Goal: Task Accomplishment & Management: Complete application form

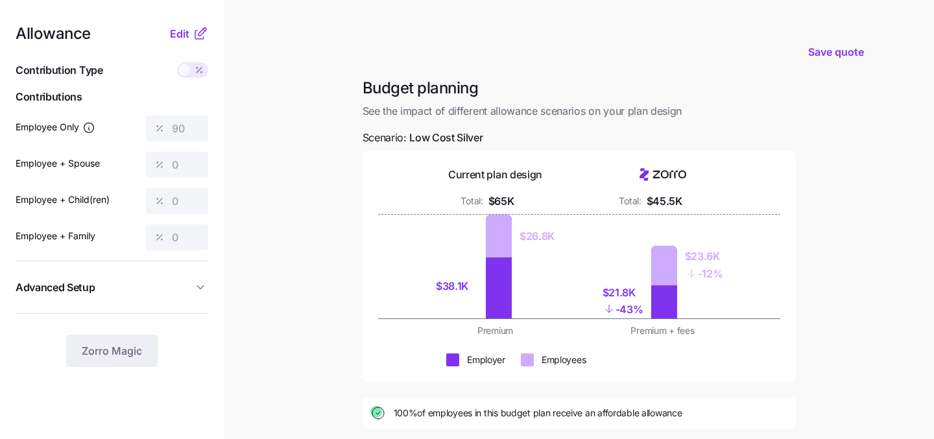
scroll to position [199, 0]
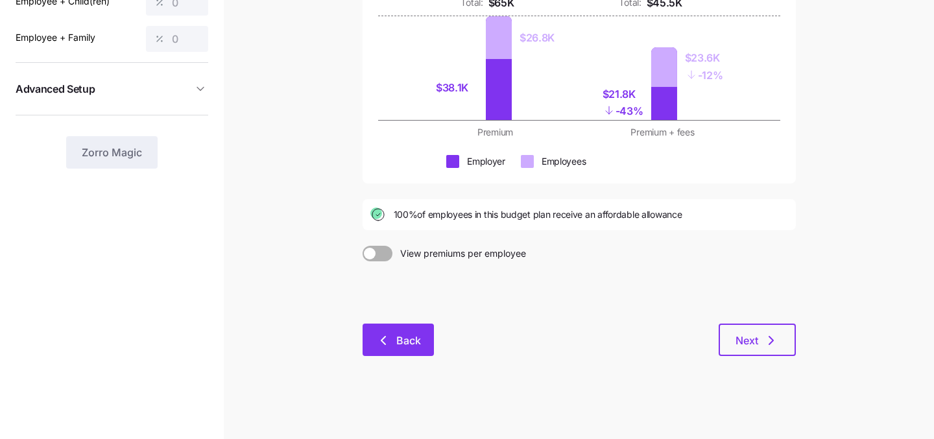
click at [395, 338] on span "Back" at bounding box center [399, 341] width 38 height 16
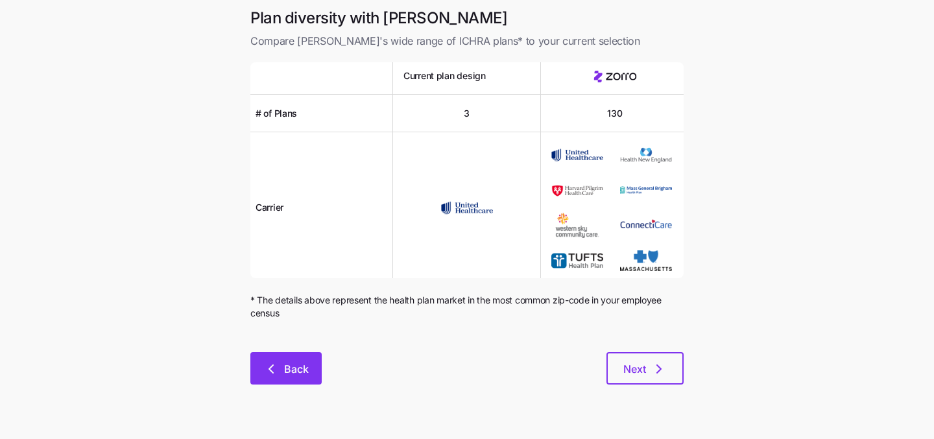
click at [296, 358] on button "Back" at bounding box center [285, 368] width 71 height 32
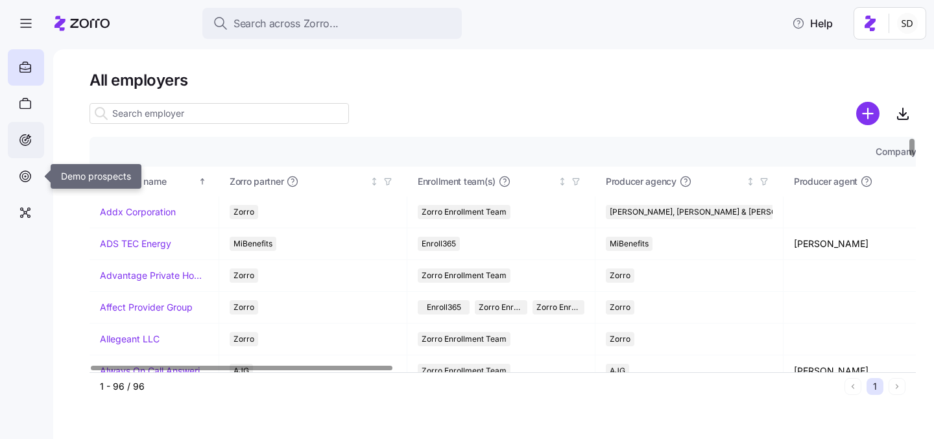
click at [30, 157] on div at bounding box center [26, 140] width 36 height 36
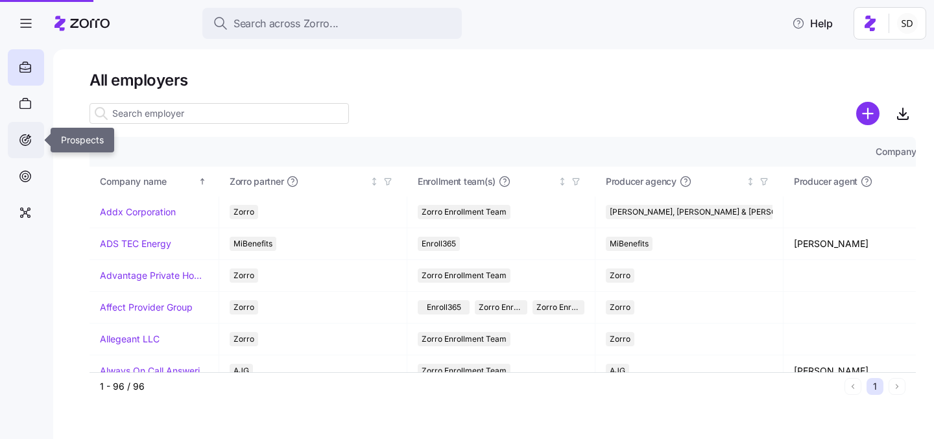
click at [30, 135] on icon at bounding box center [25, 140] width 14 height 16
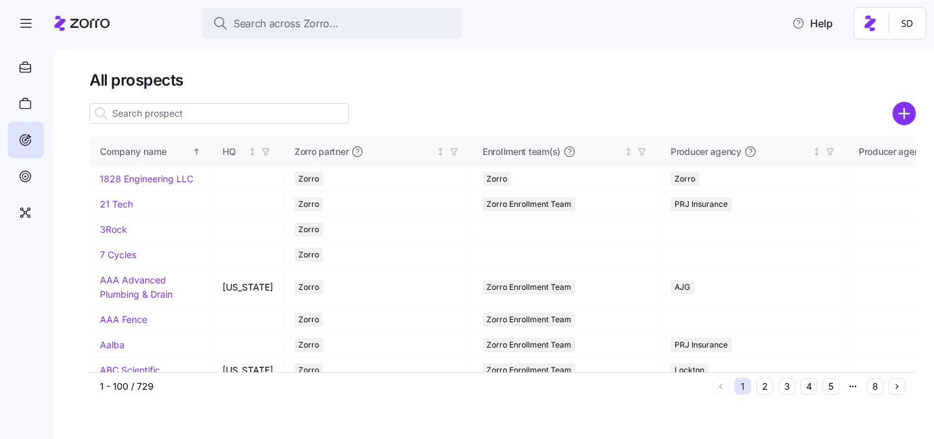
click at [212, 123] on input at bounding box center [220, 113] width 260 height 21
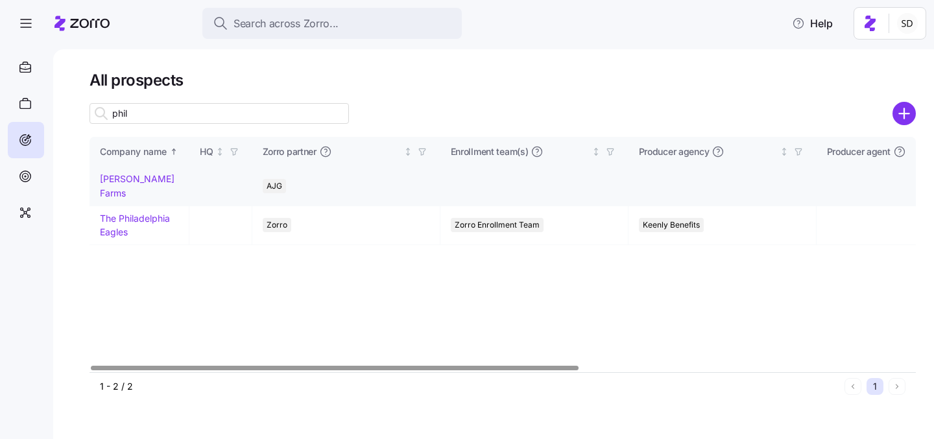
type input "phil"
click at [112, 181] on link "[PERSON_NAME] Farms" at bounding box center [137, 185] width 75 height 25
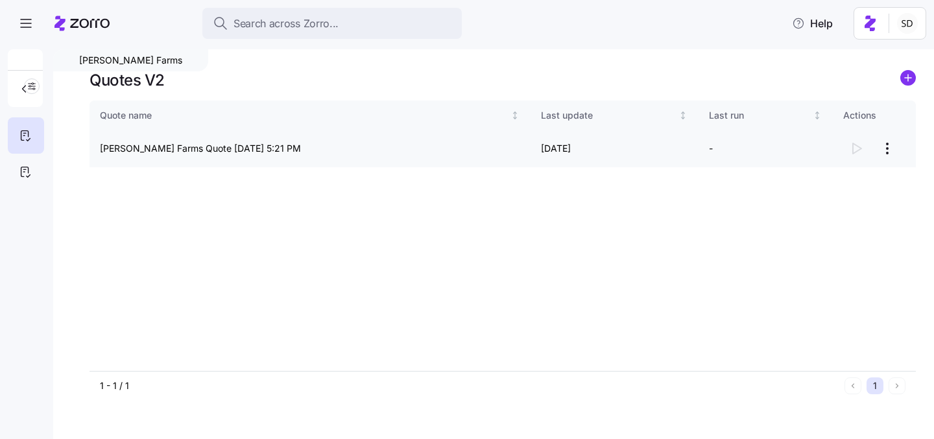
click at [886, 149] on html "Search across Zorro... Help Phillips Farms Quotes V2 Quote name Last update Las…" at bounding box center [467, 215] width 934 height 431
click at [817, 180] on div "Continue setup" at bounding box center [813, 180] width 64 height 14
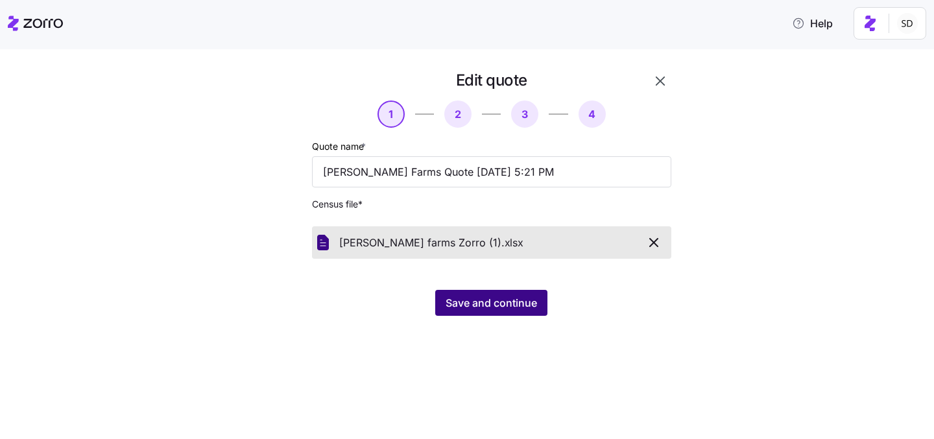
click at [497, 300] on span "Save and continue" at bounding box center [491, 303] width 91 height 16
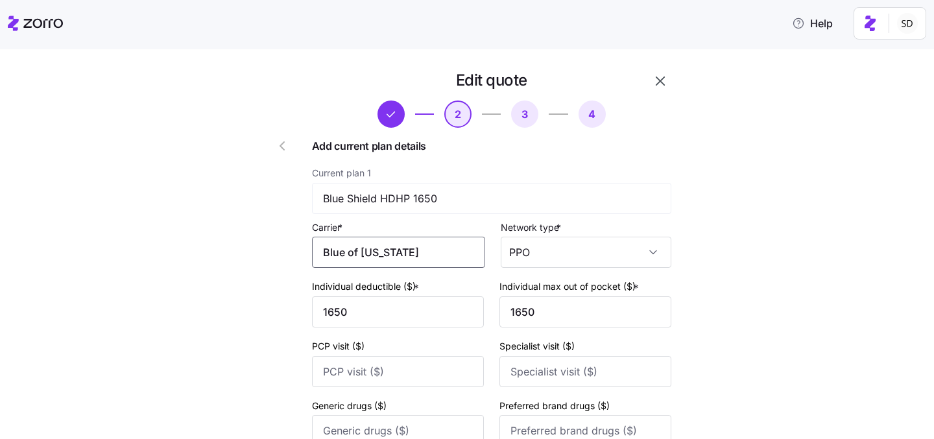
click at [422, 245] on input "Blue of California" at bounding box center [398, 252] width 173 height 31
click at [372, 252] on input "Blue of California" at bounding box center [398, 252] width 173 height 31
click at [365, 252] on input "Blue of California" at bounding box center [398, 252] width 173 height 31
drag, startPoint x: 414, startPoint y: 252, endPoint x: 352, endPoint y: 252, distance: 61.6
click at [352, 252] on input "BluCalifornia" at bounding box center [398, 252] width 173 height 31
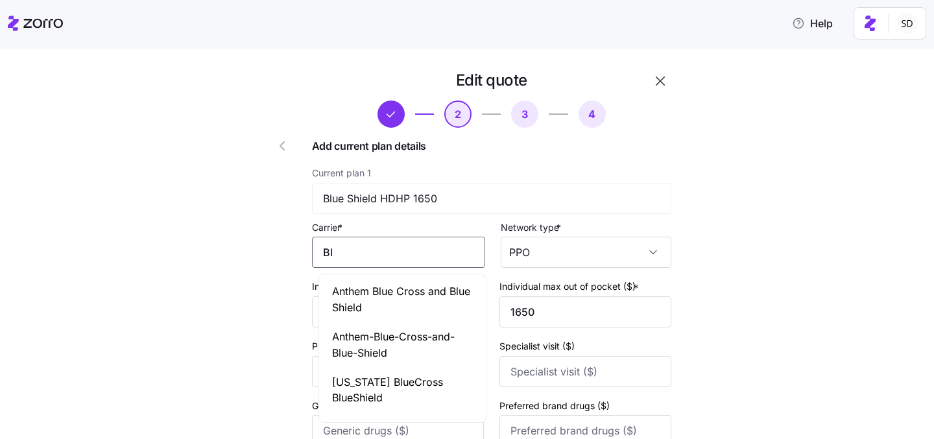
type input "B"
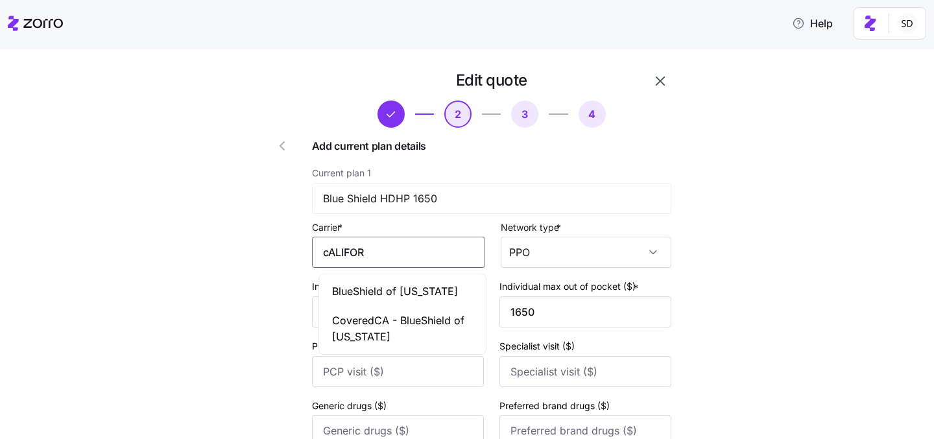
click at [389, 288] on span "BlueShield of California" at bounding box center [395, 292] width 126 height 16
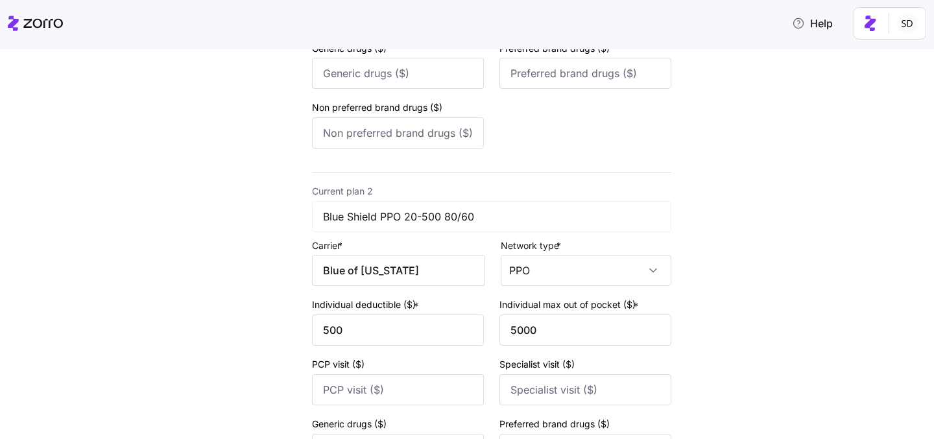
scroll to position [455, 0]
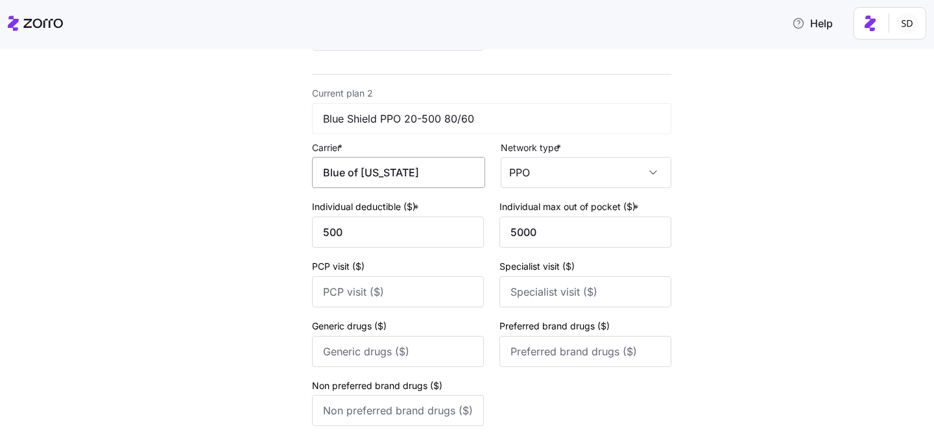
type input "BlueShield of California"
click at [413, 173] on input "Blue of California" at bounding box center [398, 172] width 173 height 31
click at [351, 177] on input "Blue of California" at bounding box center [398, 172] width 173 height 31
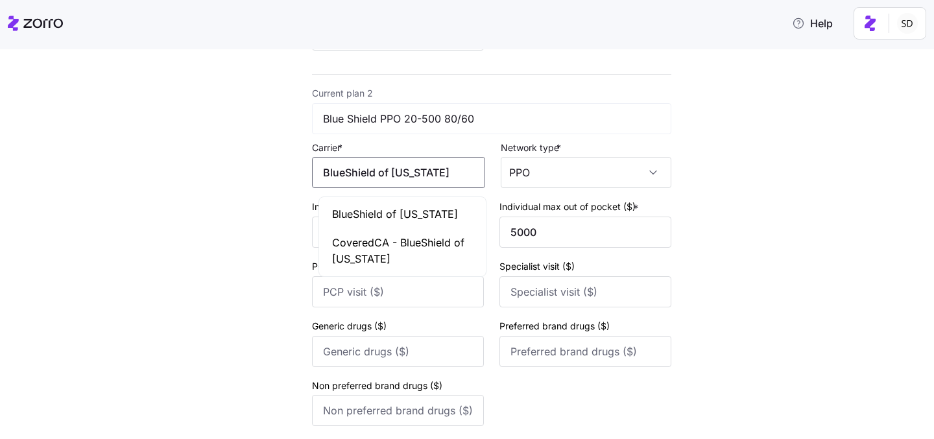
click at [378, 215] on span "BlueShield of California" at bounding box center [395, 214] width 126 height 16
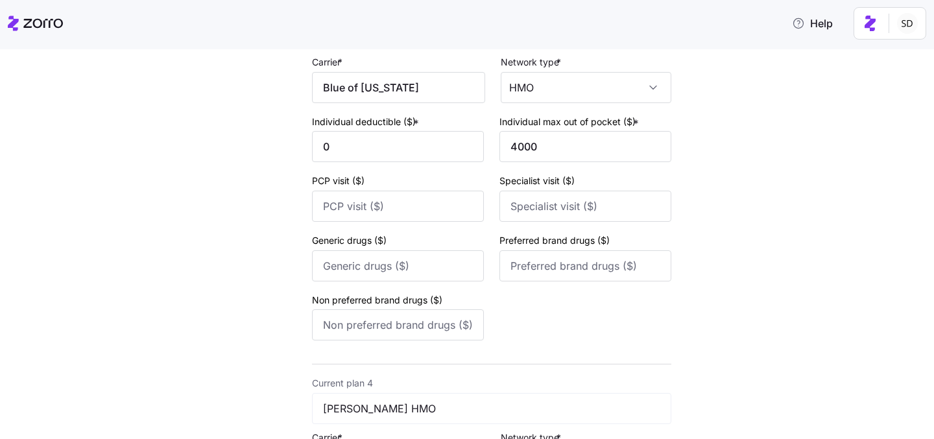
scroll to position [836, 0]
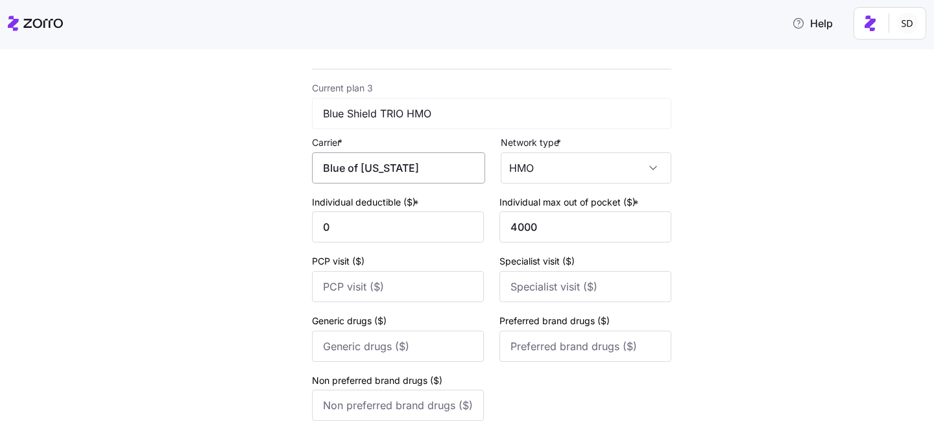
type input "BlueShield of California"
click at [353, 173] on input "Blue of California" at bounding box center [398, 167] width 173 height 31
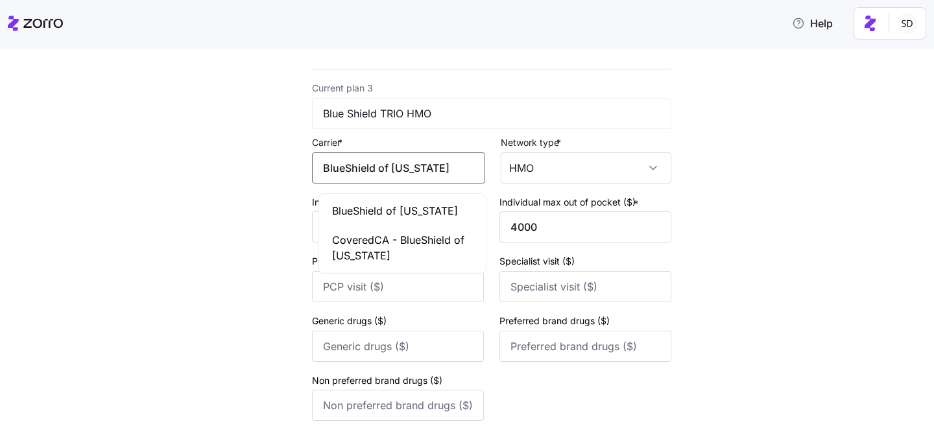
click at [375, 217] on span "BlueShield of California" at bounding box center [395, 211] width 126 height 16
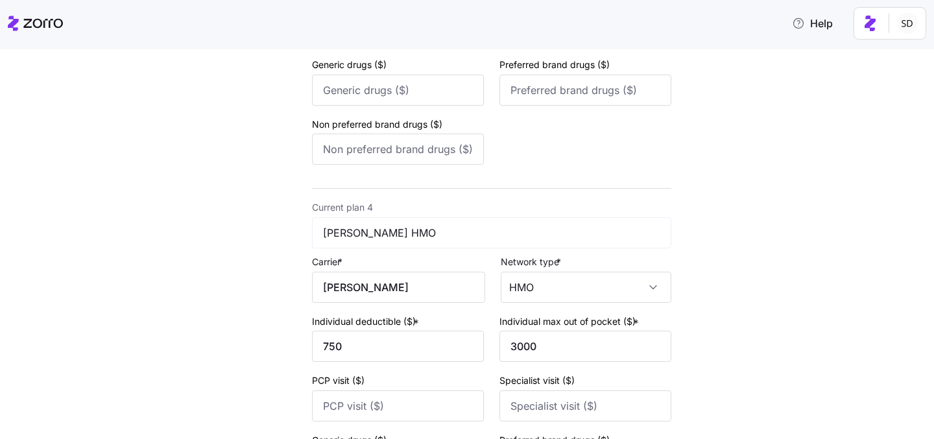
scroll to position [1193, 0]
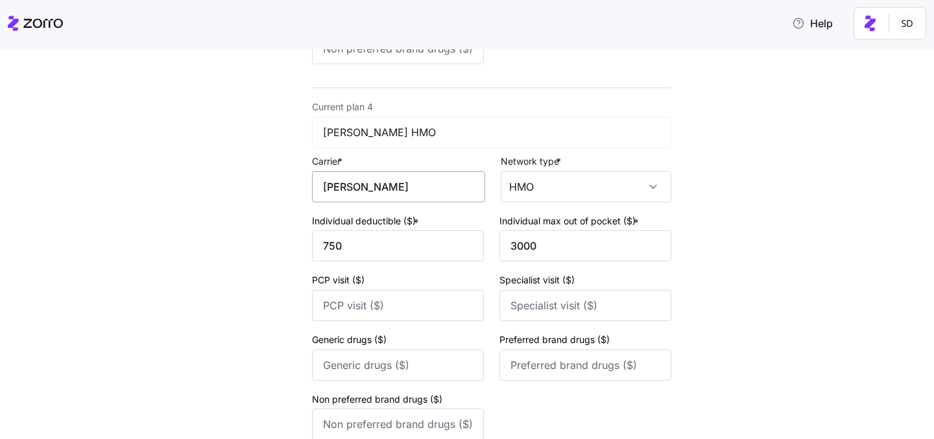
type input "BlueShield of California"
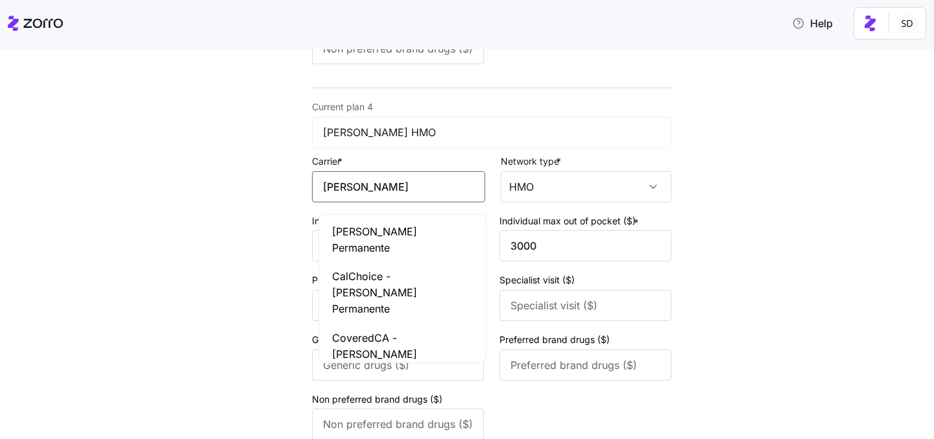
click at [366, 198] on input "Kaiser" at bounding box center [398, 186] width 173 height 31
click at [377, 224] on span "Kaiser Permanente" at bounding box center [402, 240] width 141 height 32
type input "Kaiser Permanente"
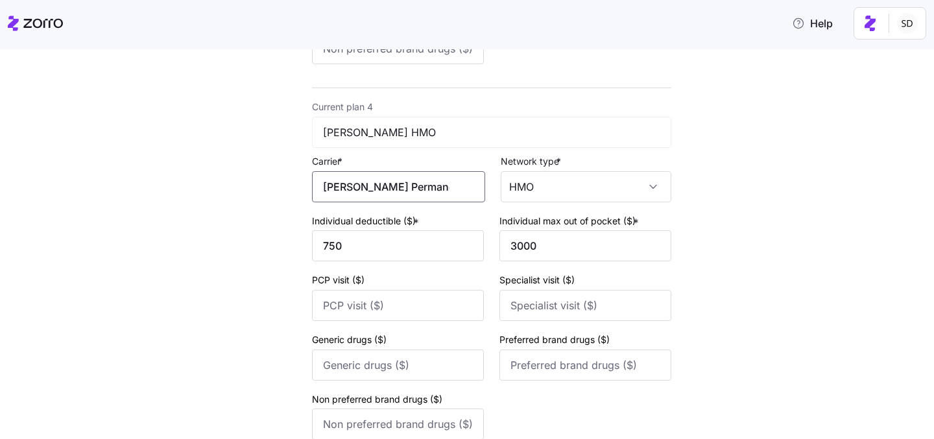
scroll to position [1329, 0]
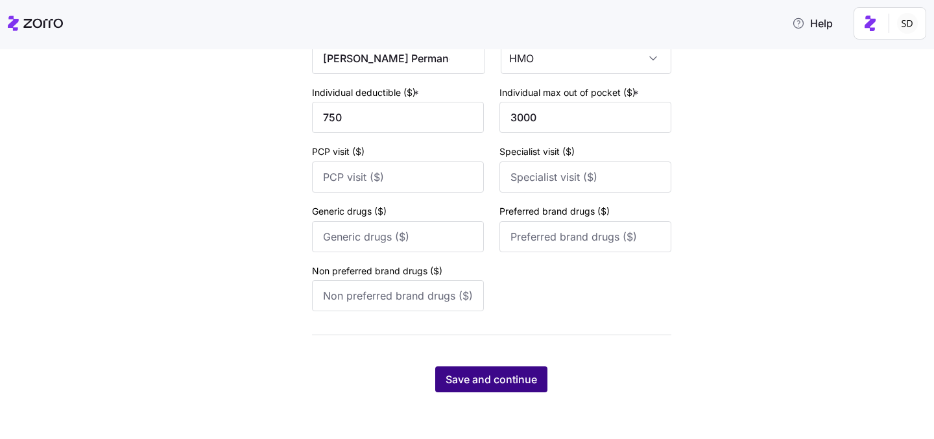
click at [487, 383] on span "Save and continue" at bounding box center [491, 380] width 91 height 16
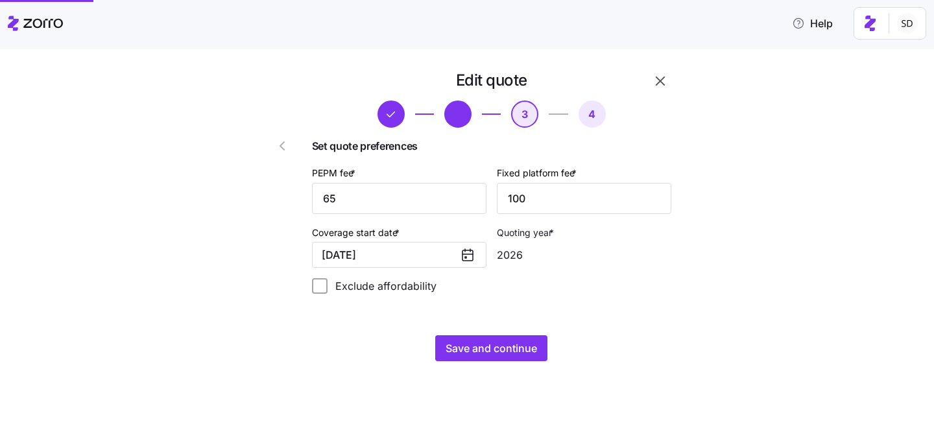
scroll to position [0, 0]
click at [462, 348] on span "Save and continue" at bounding box center [491, 349] width 91 height 16
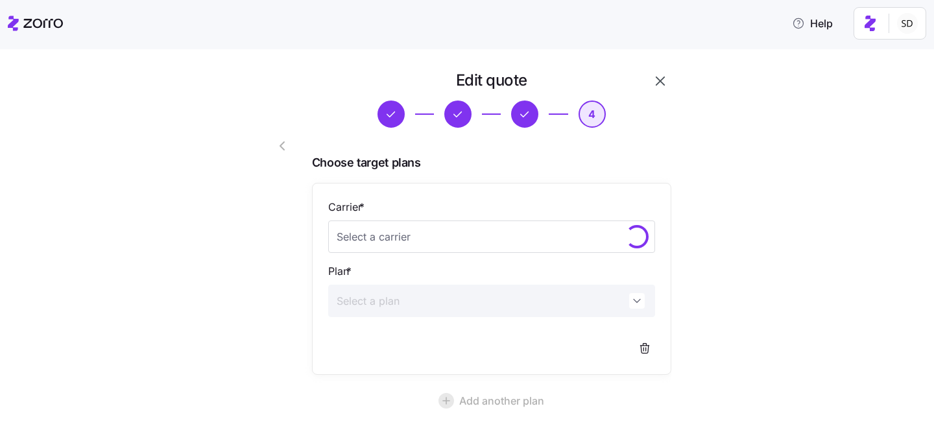
scroll to position [119, 0]
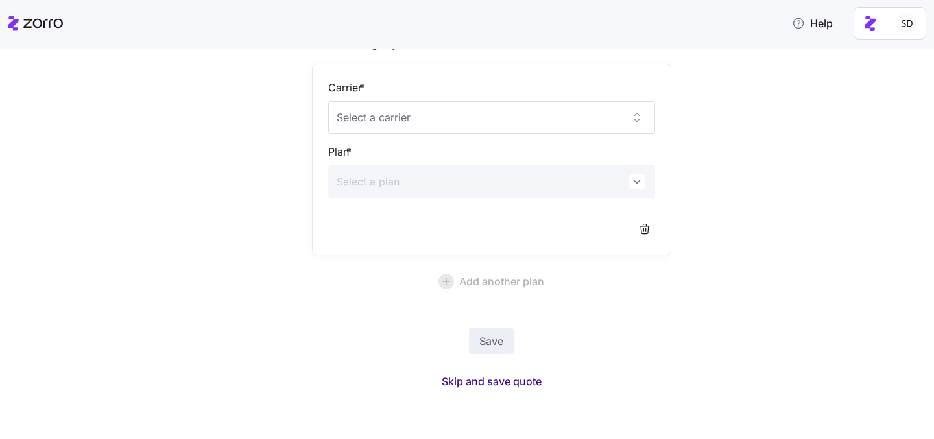
click at [486, 378] on span "Skip and save quote" at bounding box center [492, 382] width 100 height 16
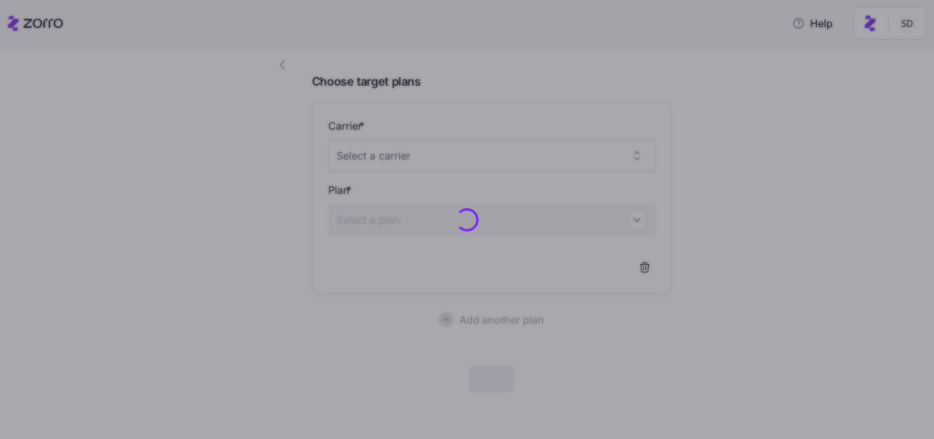
scroll to position [80, 0]
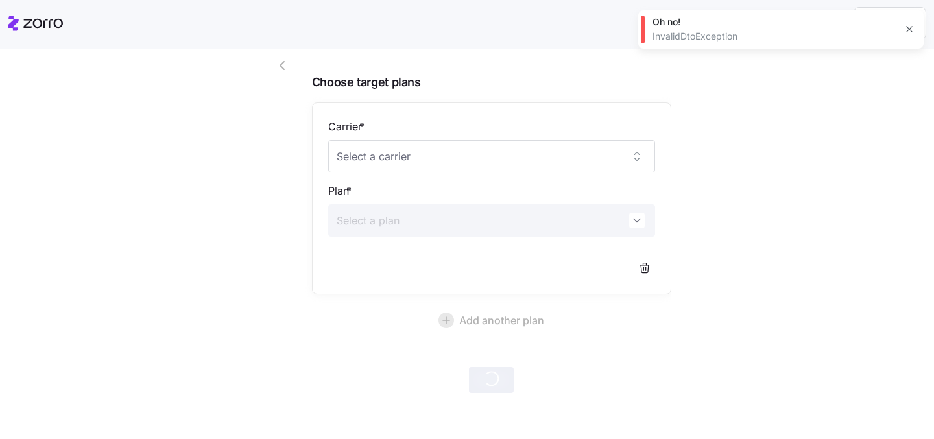
click at [913, 21] on button "button" at bounding box center [909, 29] width 18 height 18
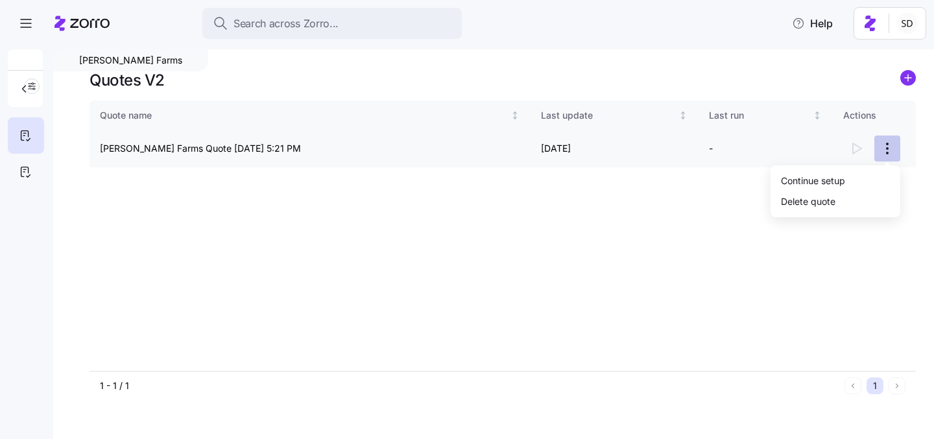
click at [888, 143] on html "Search across Zorro... Help Phillips Farms Quotes V2 Quote name Last update Las…" at bounding box center [467, 215] width 934 height 431
click at [842, 177] on div "Continue setup" at bounding box center [813, 180] width 64 height 14
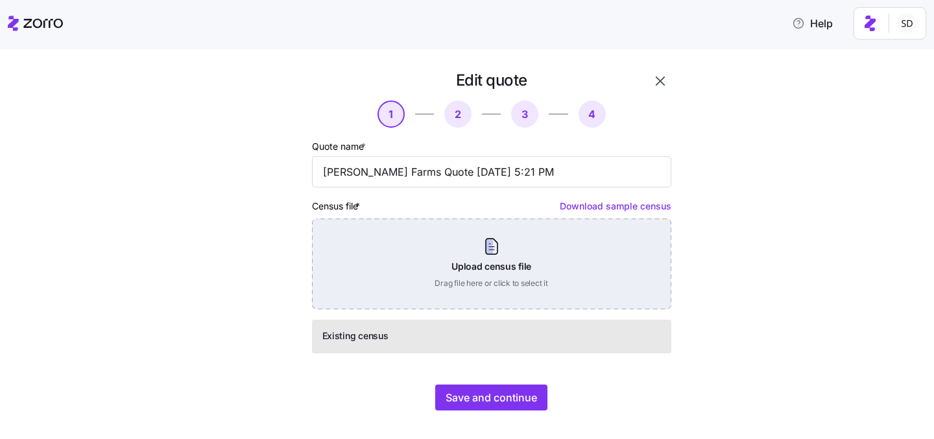
click at [527, 261] on div "Upload census file Drag file here or click to select it" at bounding box center [491, 264] width 359 height 91
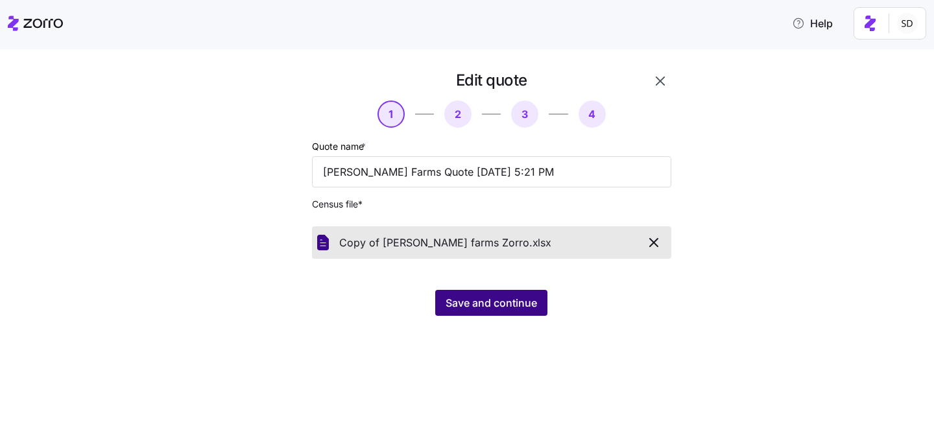
click at [483, 295] on button "Save and continue" at bounding box center [491, 303] width 112 height 26
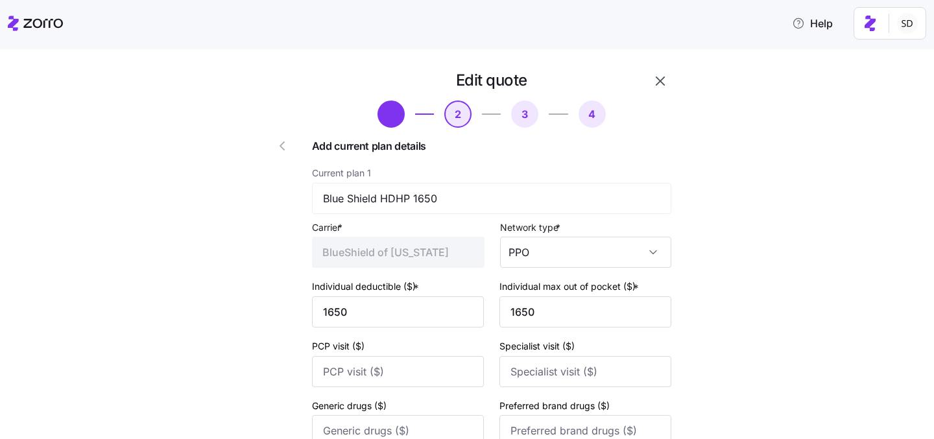
type input "Blue of California"
type input "Kaiser"
click at [376, 259] on input "Blue of California" at bounding box center [398, 252] width 173 height 31
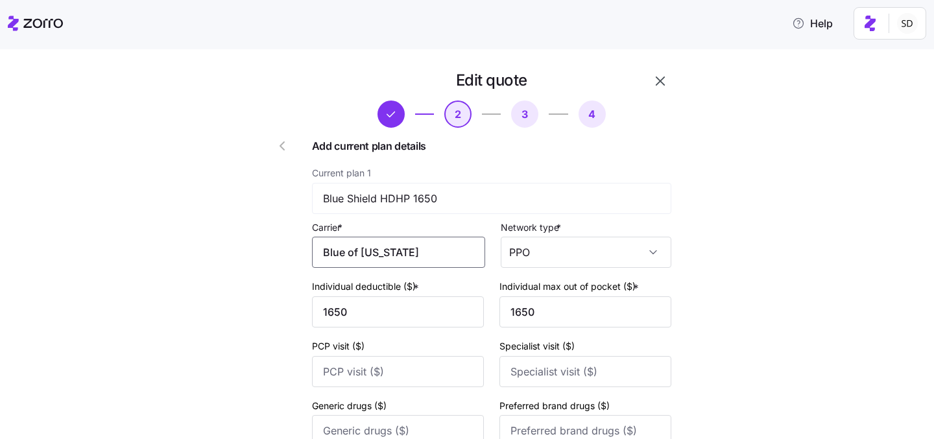
click at [363, 252] on input "Blue of California" at bounding box center [398, 252] width 173 height 31
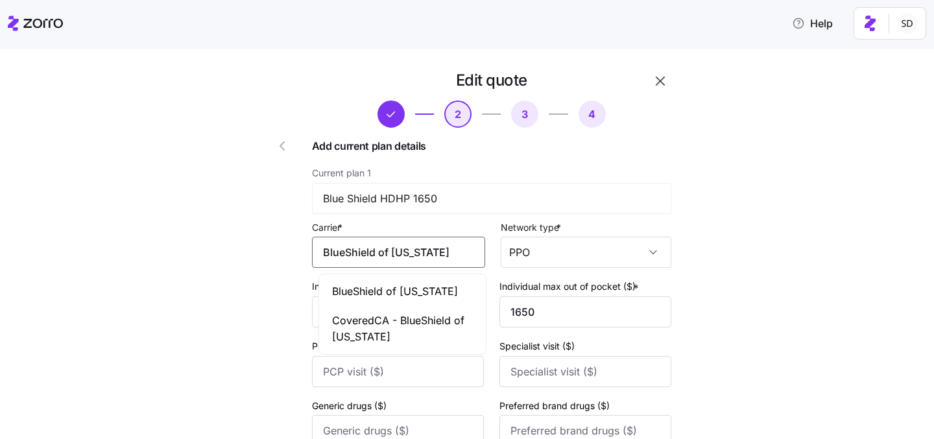
click at [407, 289] on span "BlueShield of California" at bounding box center [395, 292] width 126 height 16
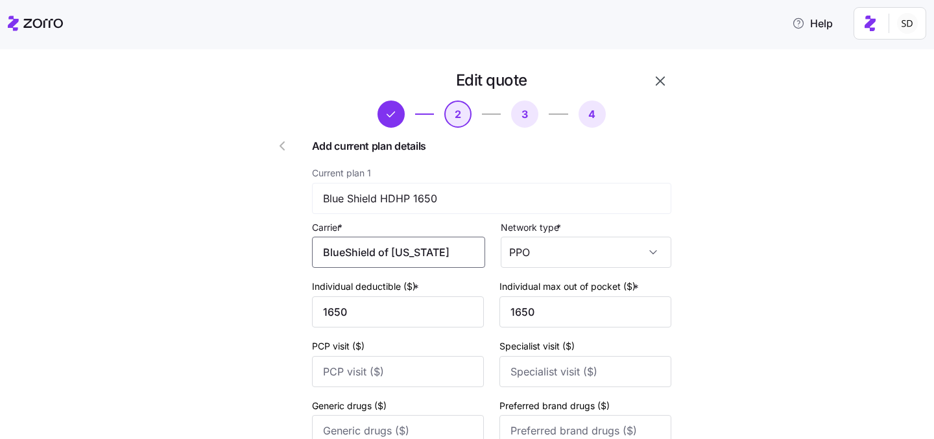
click at [390, 256] on input "BlueShield of California" at bounding box center [398, 252] width 173 height 31
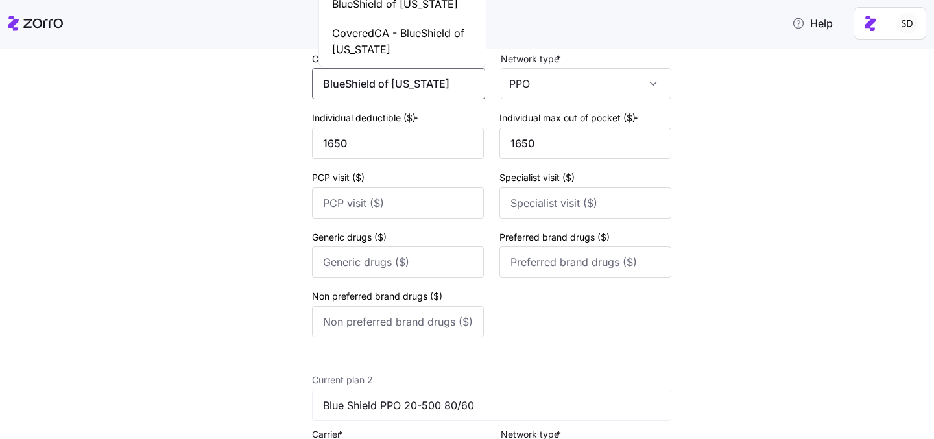
scroll to position [327, 0]
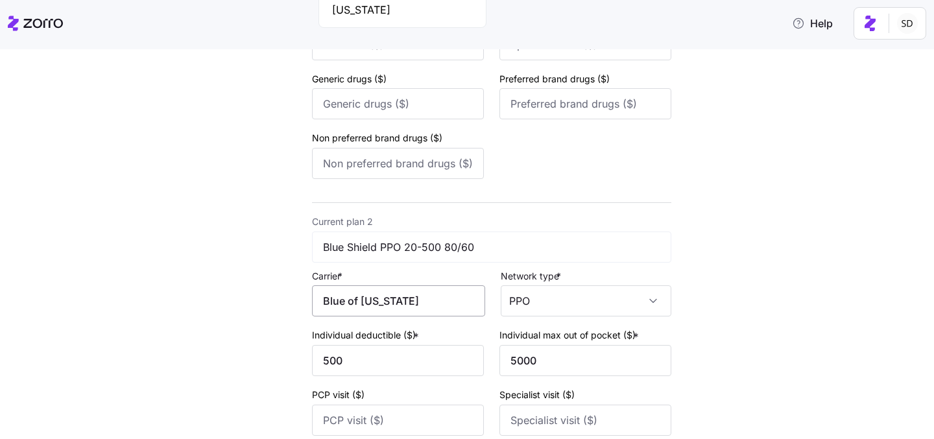
type input "BlueShield of California"
click at [382, 304] on input "Blue of California" at bounding box center [398, 300] width 173 height 31
paste input "BlueShield of California"
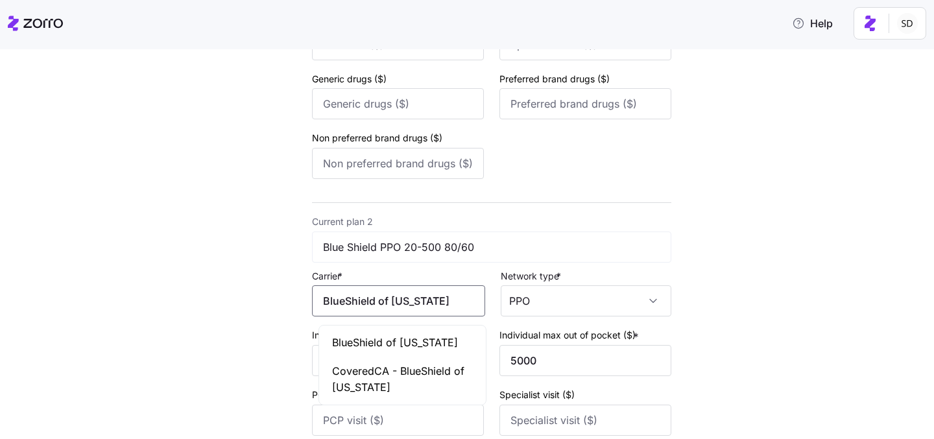
click at [382, 339] on span "BlueShield of California" at bounding box center [395, 343] width 126 height 16
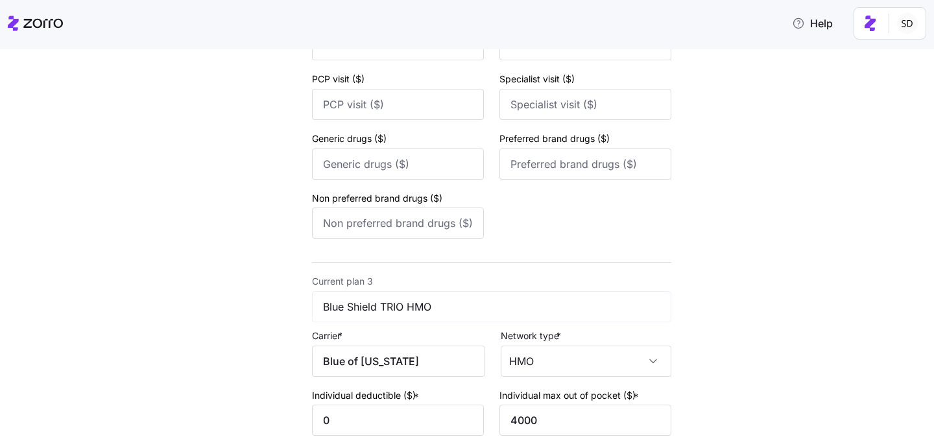
scroll to position [673, 0]
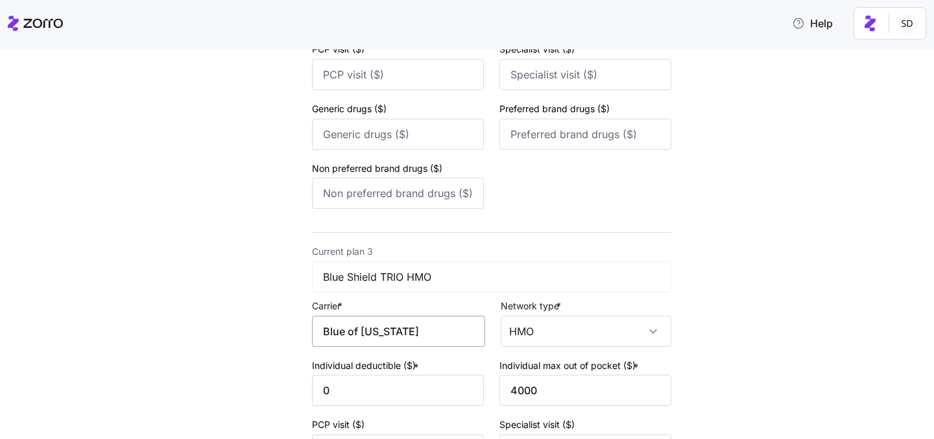
type input "BlueShield of California"
click at [375, 337] on input "Blue of California" at bounding box center [398, 331] width 173 height 31
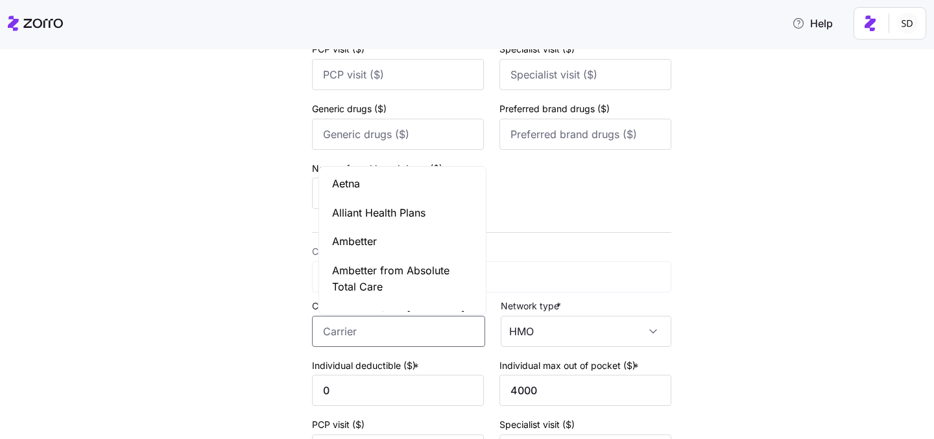
paste input "BlueShield of California"
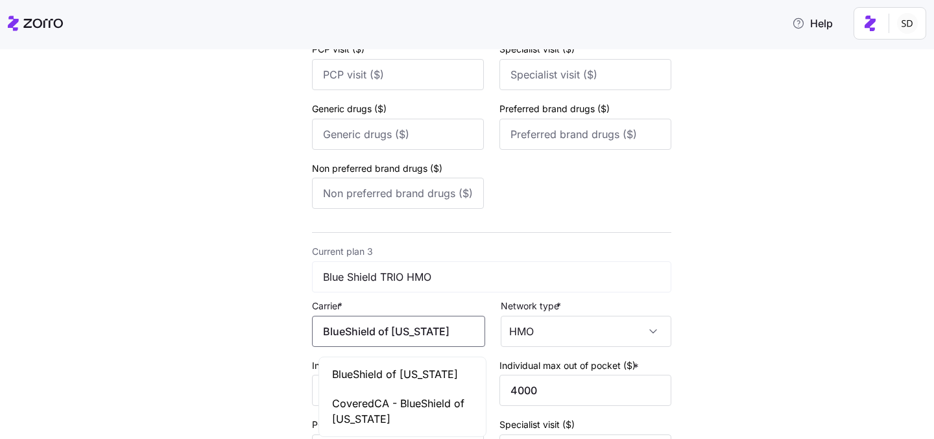
click at [376, 374] on span "BlueShield of California" at bounding box center [395, 375] width 126 height 16
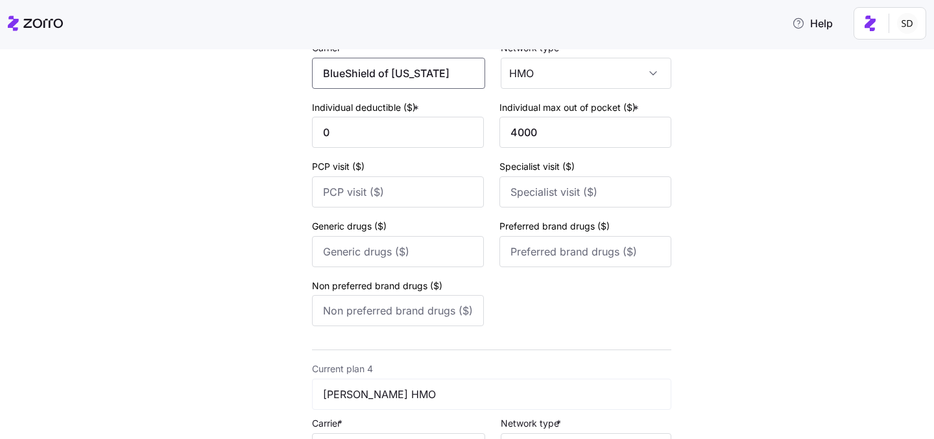
scroll to position [1024, 0]
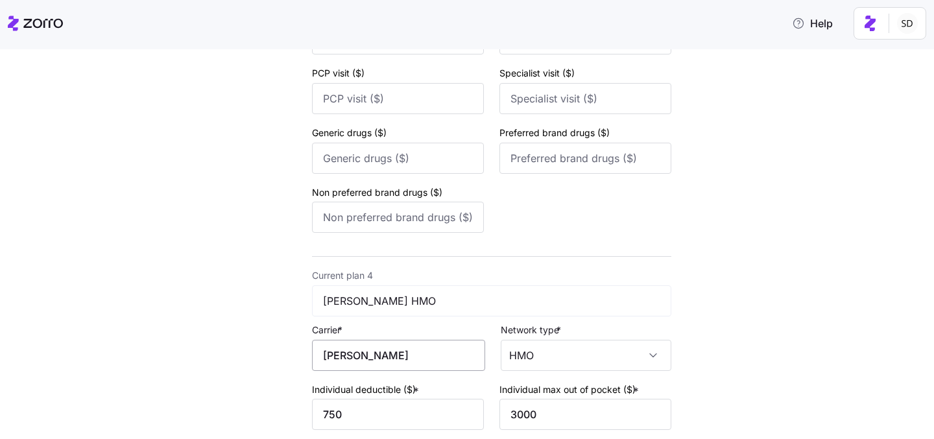
type input "BlueShield of California"
click at [373, 364] on input "Kaiser" at bounding box center [398, 355] width 173 height 31
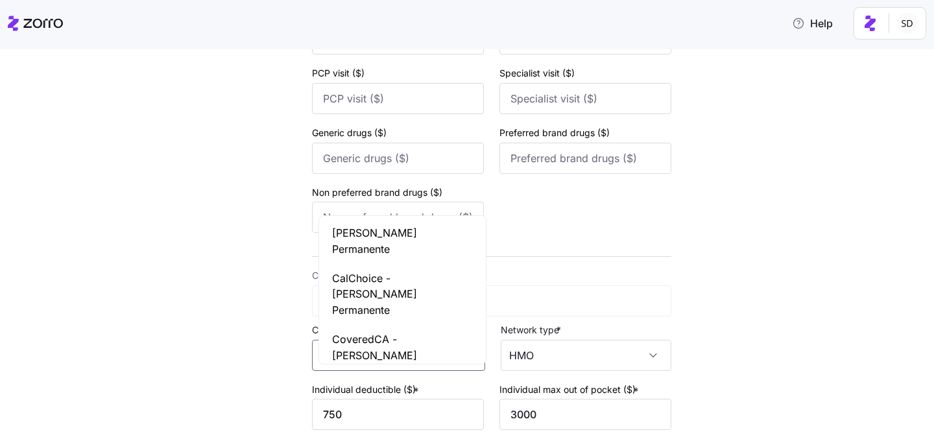
click at [373, 364] on input "Kaiser" at bounding box center [398, 355] width 173 height 31
click at [376, 236] on span "Kaiser Permanente" at bounding box center [402, 241] width 141 height 32
type input "Kaiser Permanente"
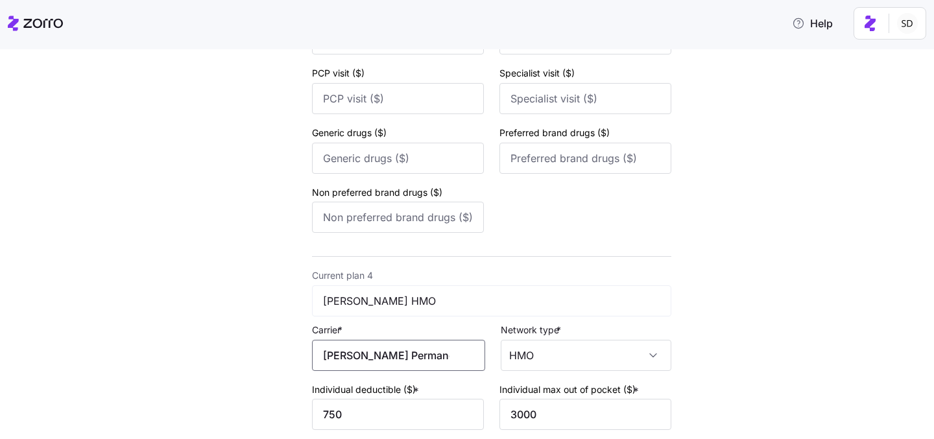
scroll to position [1329, 0]
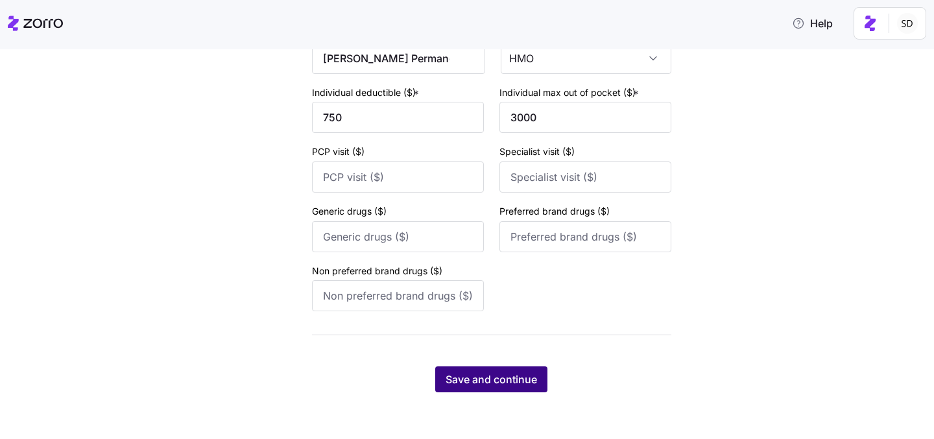
click at [457, 379] on span "Save and continue" at bounding box center [491, 380] width 91 height 16
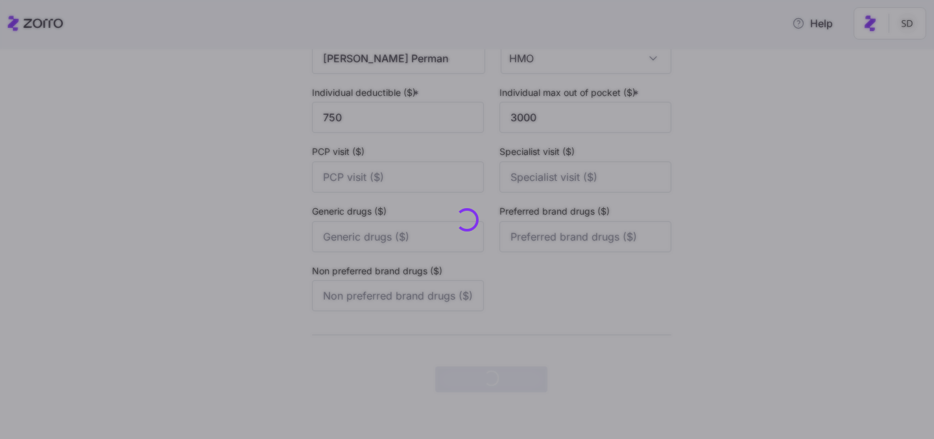
scroll to position [0, 0]
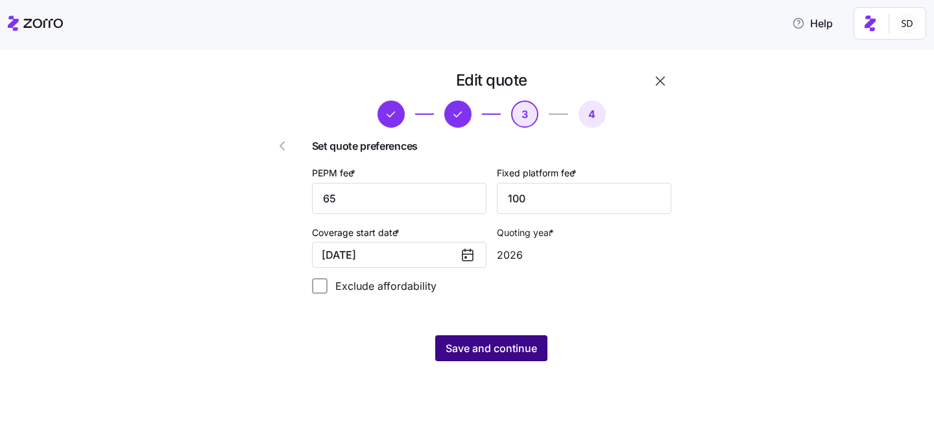
click at [451, 346] on span "Save and continue" at bounding box center [491, 349] width 91 height 16
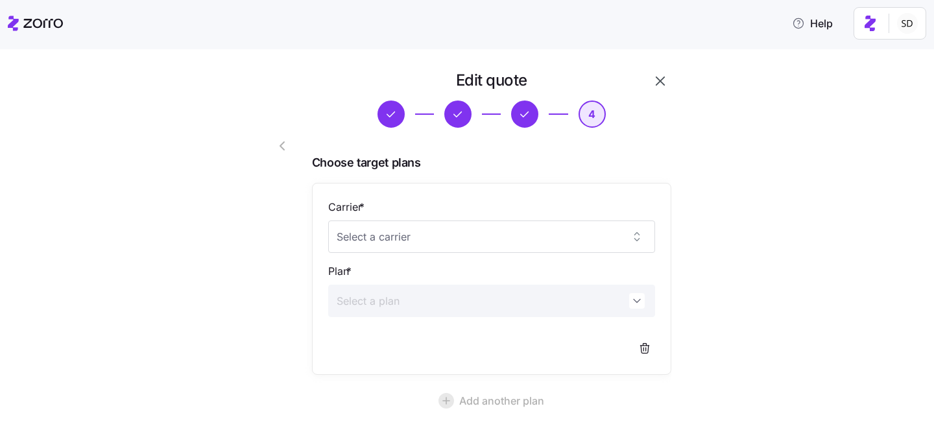
scroll to position [119, 0]
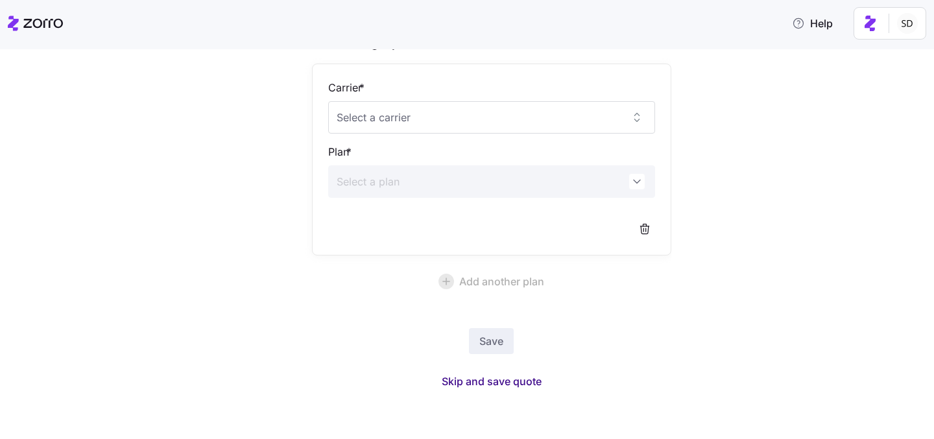
click at [492, 378] on span "Skip and save quote" at bounding box center [492, 382] width 100 height 16
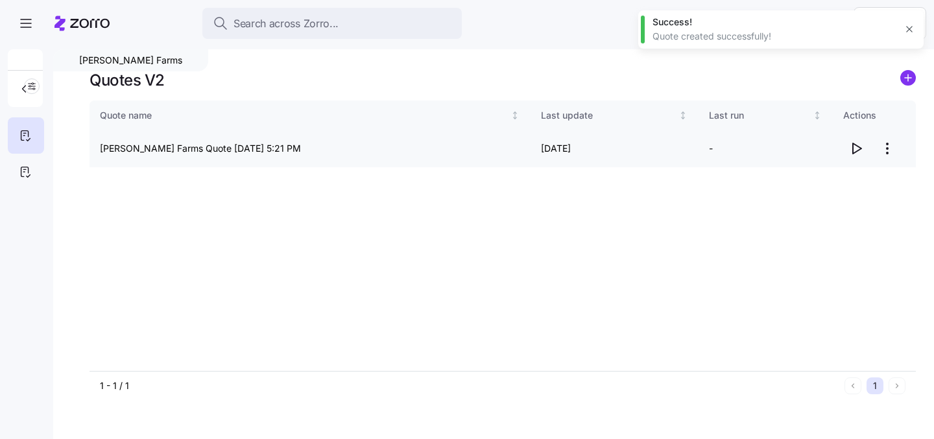
click at [857, 149] on icon "button" at bounding box center [857, 149] width 16 height 16
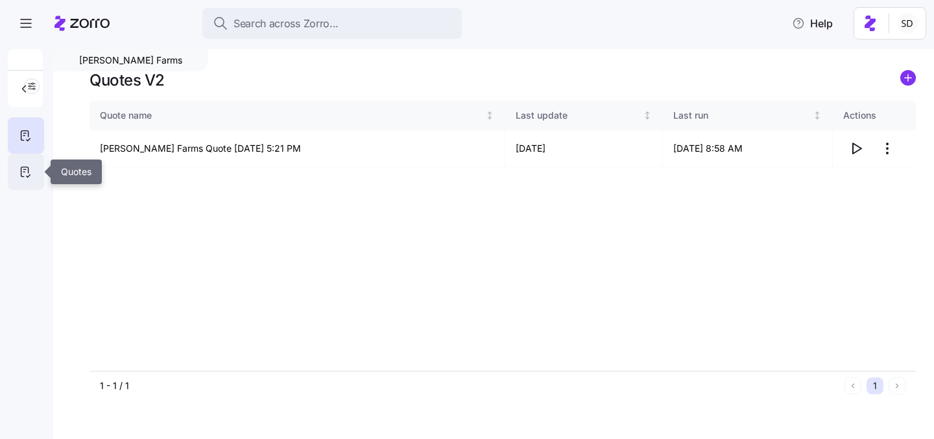
click at [33, 169] on div at bounding box center [26, 172] width 36 height 36
click at [909, 76] on circle "add icon" at bounding box center [908, 78] width 14 height 14
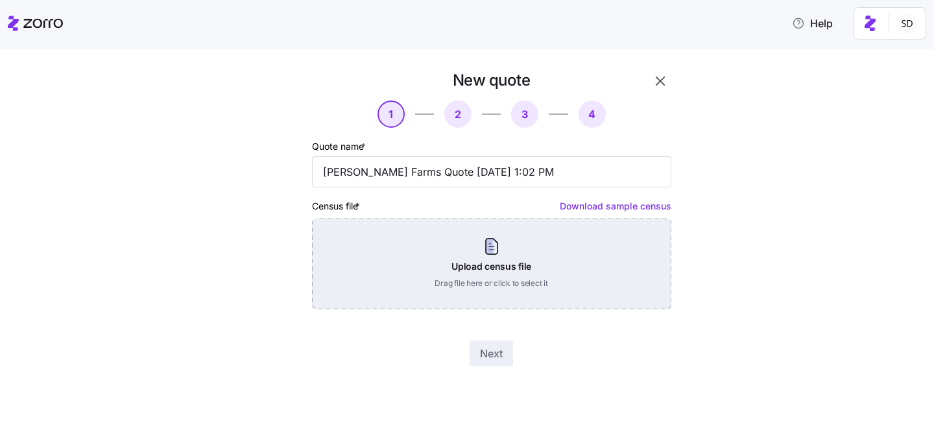
click at [546, 278] on div "Upload census file Drag file here or click to select it" at bounding box center [491, 264] width 359 height 91
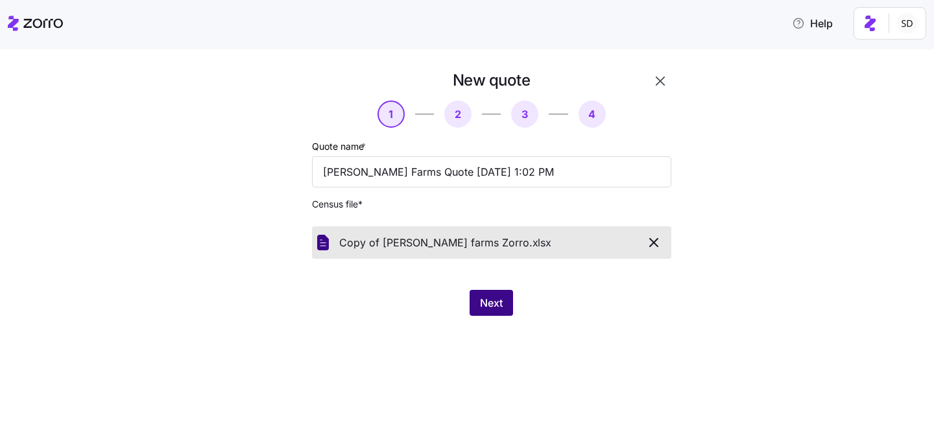
click at [480, 298] on span "Next" at bounding box center [491, 303] width 23 height 16
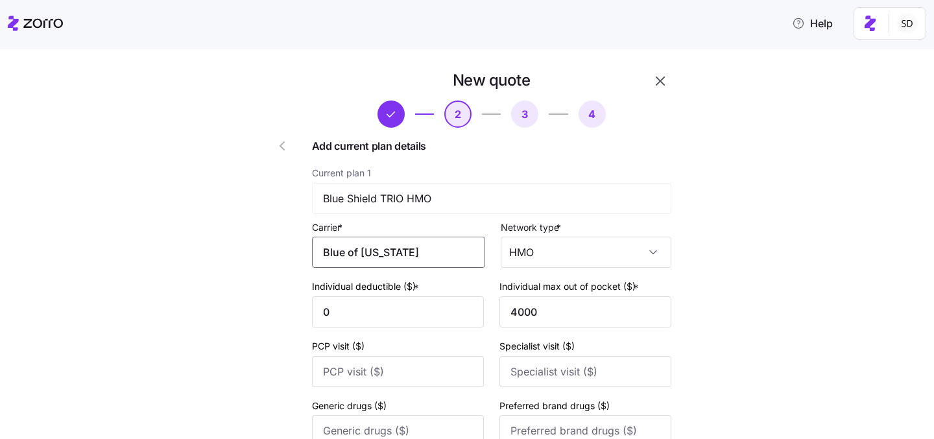
click at [419, 251] on input "Blue of California" at bounding box center [398, 252] width 173 height 31
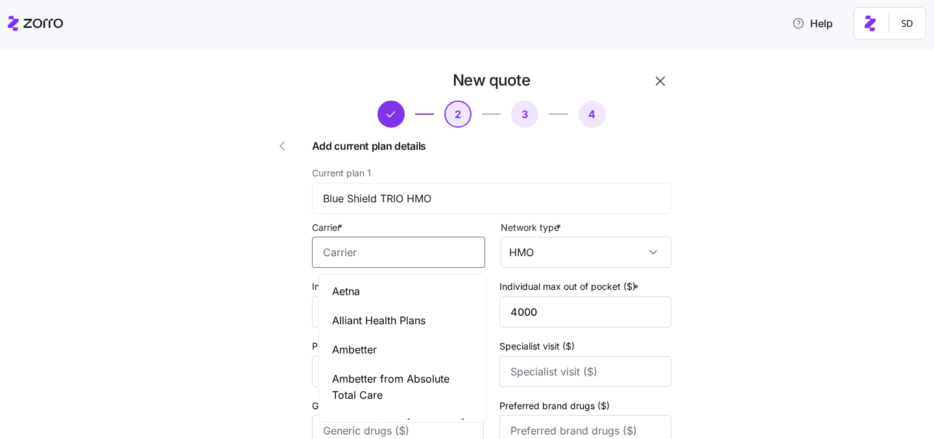
paste input "BlueShield of California"
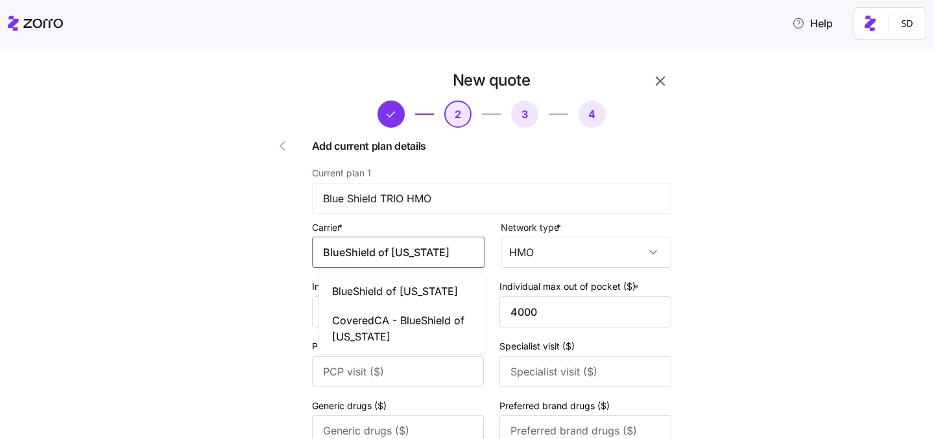
click at [409, 285] on span "BlueShield of California" at bounding box center [395, 292] width 126 height 16
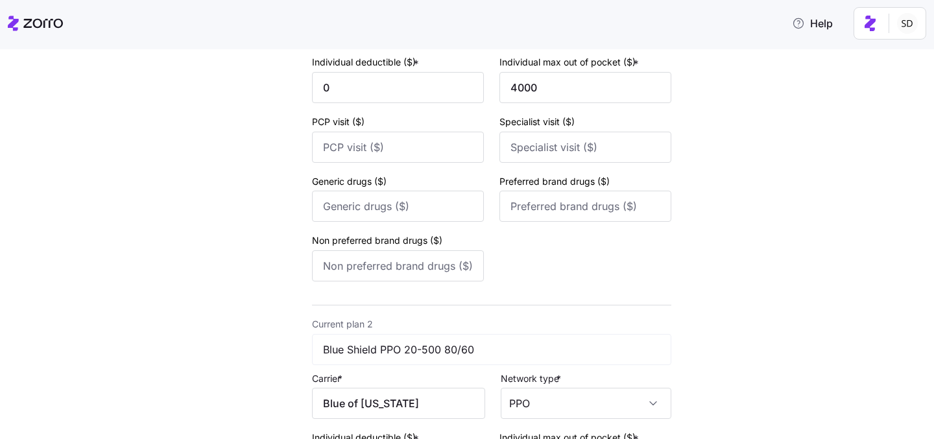
scroll to position [327, 0]
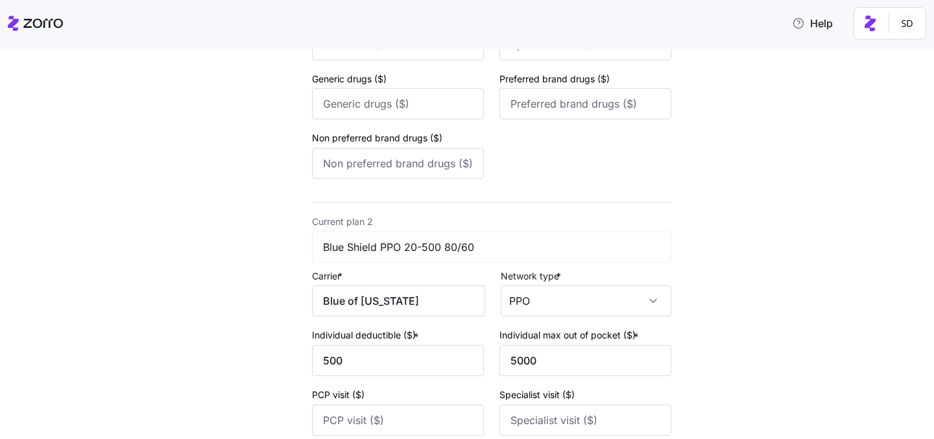
type input "BlueShield of California"
click at [411, 306] on input "Blue of California" at bounding box center [398, 300] width 173 height 31
paste input "BlueShield of California"
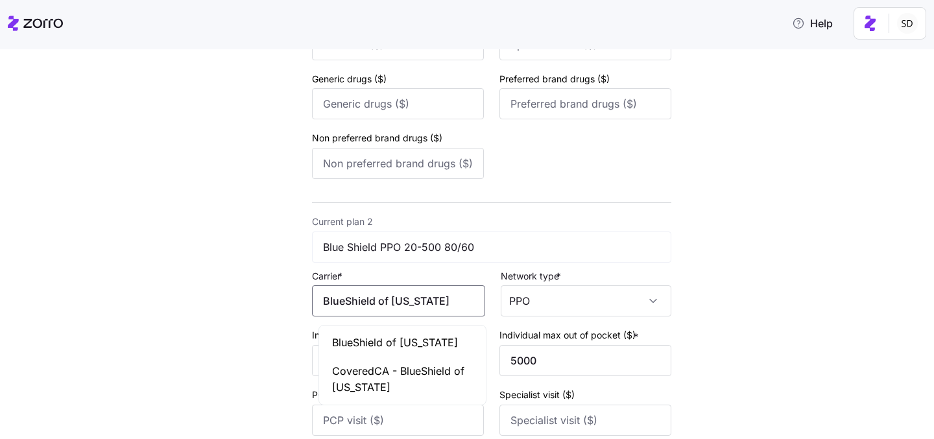
click at [391, 335] on span "BlueShield of California" at bounding box center [395, 343] width 126 height 16
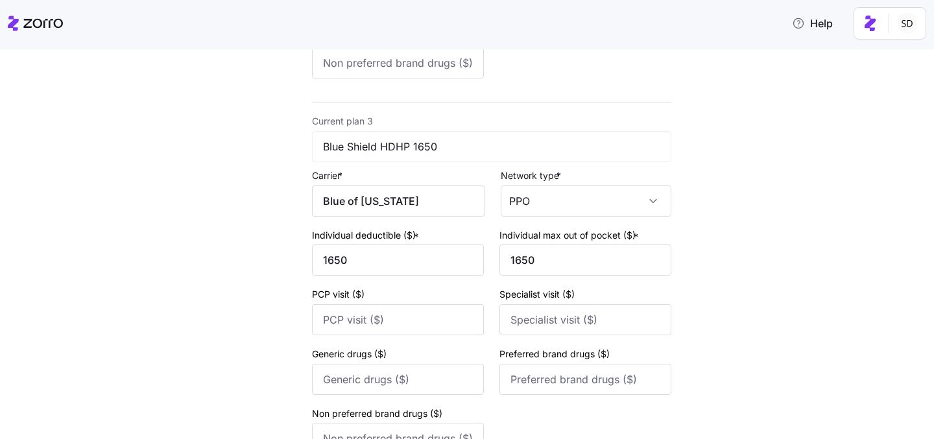
scroll to position [780, 0]
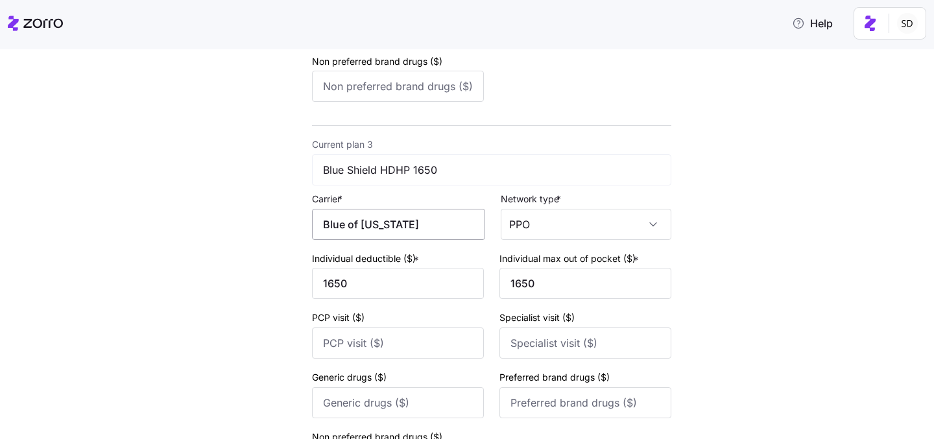
type input "BlueShield of California"
click at [395, 225] on input "Blue of California" at bounding box center [398, 224] width 173 height 31
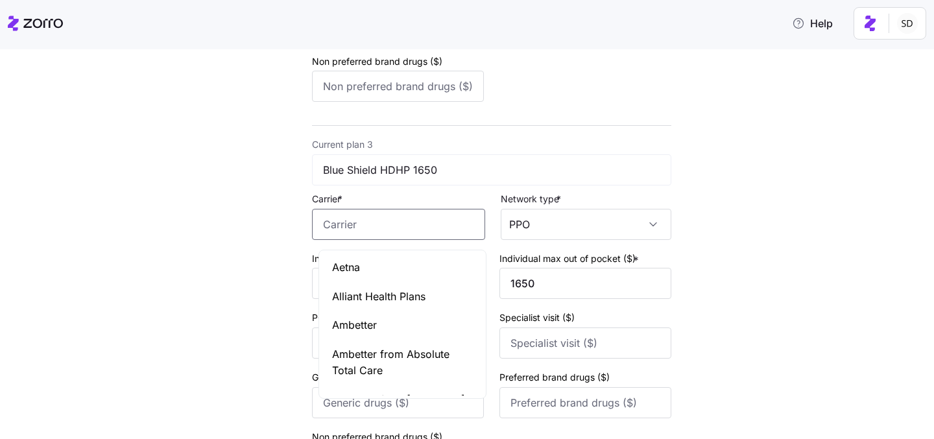
paste input "BlueShield of California"
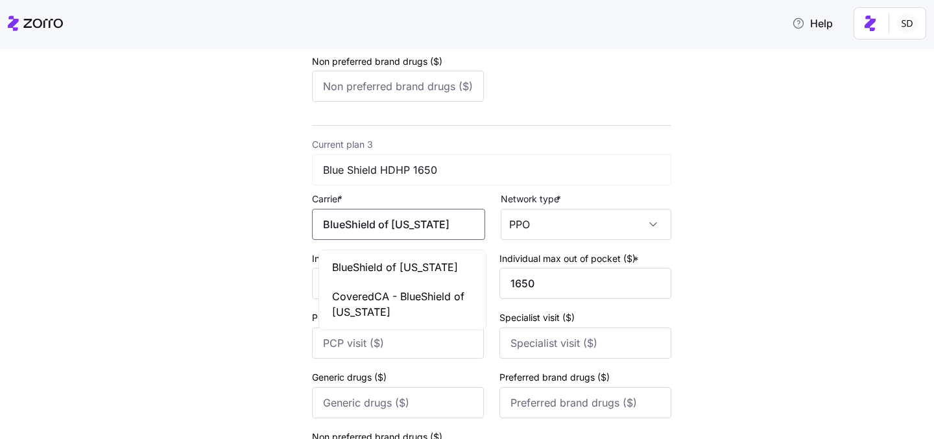
click at [376, 260] on span "BlueShield of California" at bounding box center [395, 268] width 126 height 16
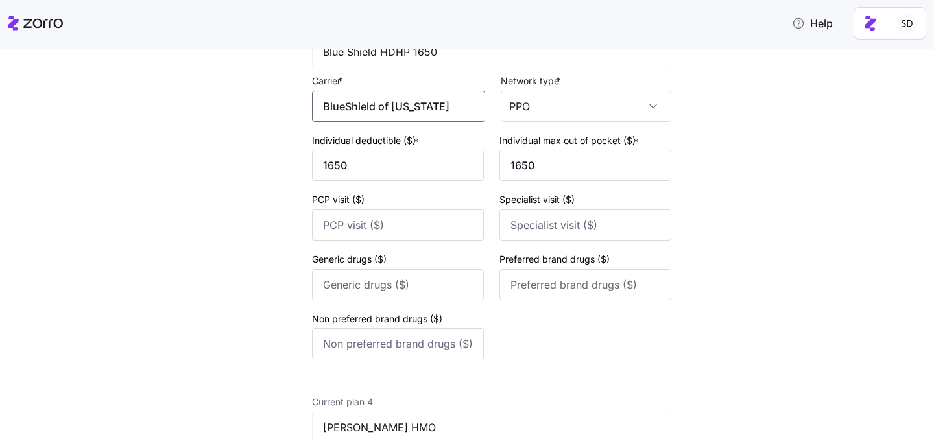
scroll to position [1083, 0]
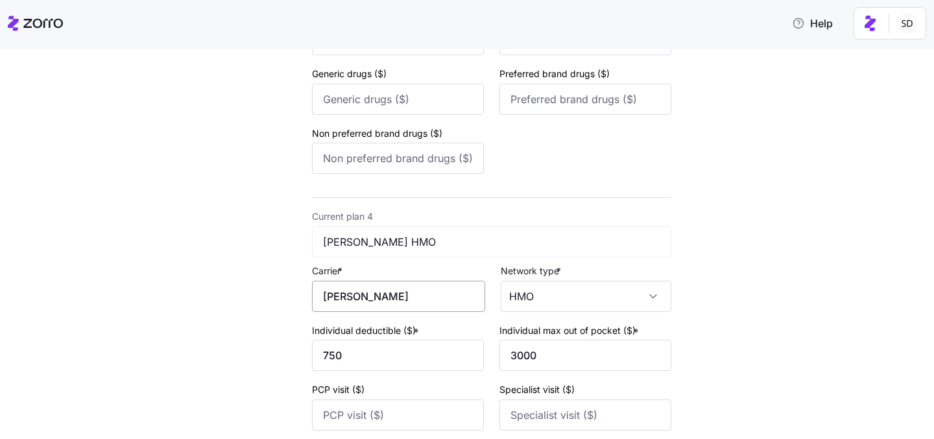
type input "BlueShield of California"
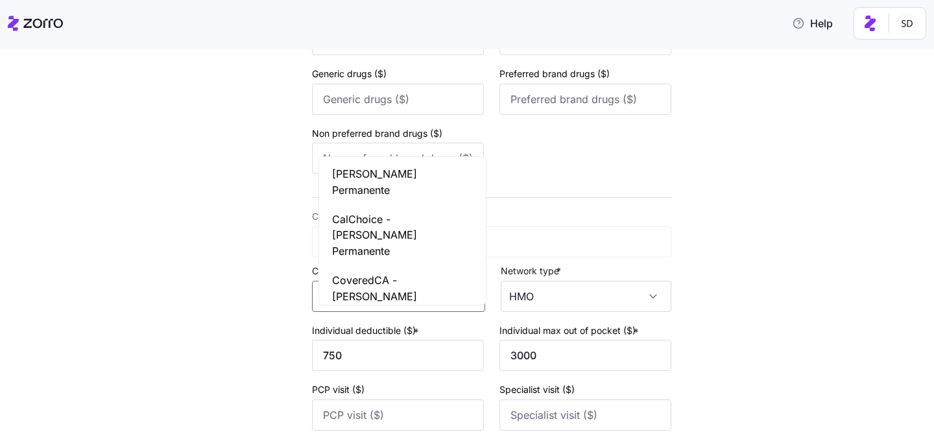
click at [364, 303] on input "Kaiser" at bounding box center [398, 296] width 173 height 31
click at [363, 176] on span "Kaiser Permanente" at bounding box center [402, 182] width 141 height 32
type input "Kaiser Permanente"
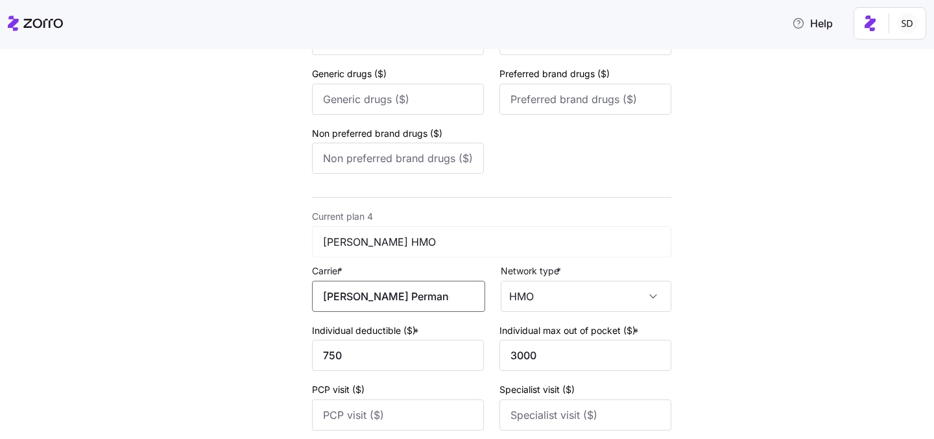
click at [396, 308] on input "Kaiser Permanente" at bounding box center [398, 296] width 173 height 31
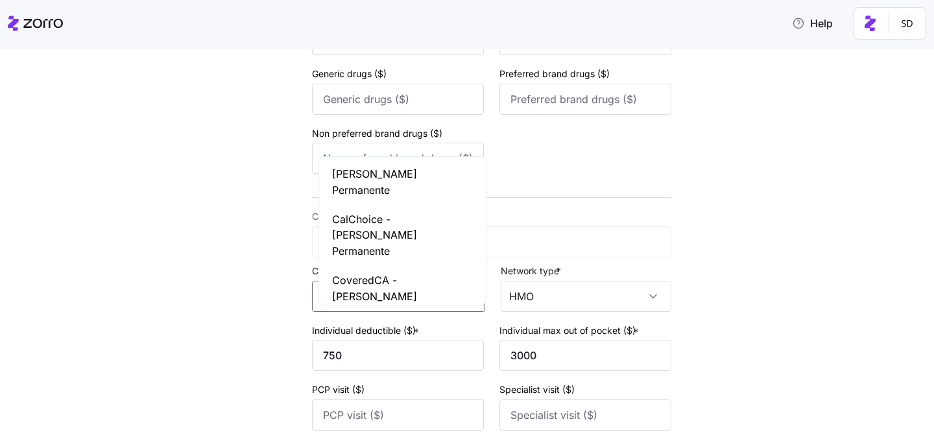
click at [396, 308] on input "Kaiser Permanente" at bounding box center [398, 296] width 173 height 31
click at [365, 176] on span "Kaiser Permanente" at bounding box center [402, 182] width 141 height 32
type input "Kaiser Permanente"
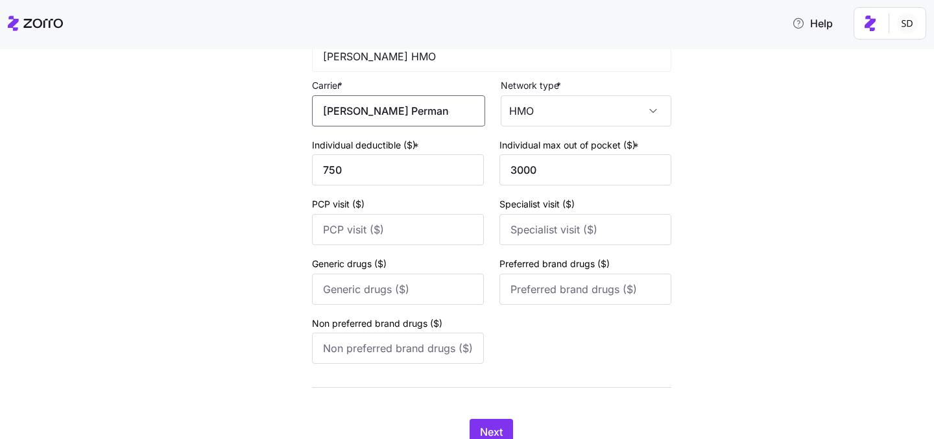
scroll to position [1329, 0]
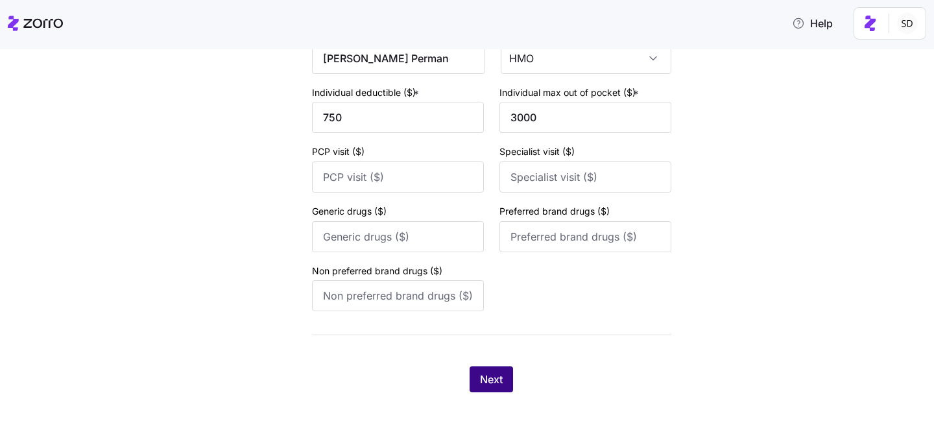
click at [492, 380] on span "Next" at bounding box center [491, 380] width 23 height 16
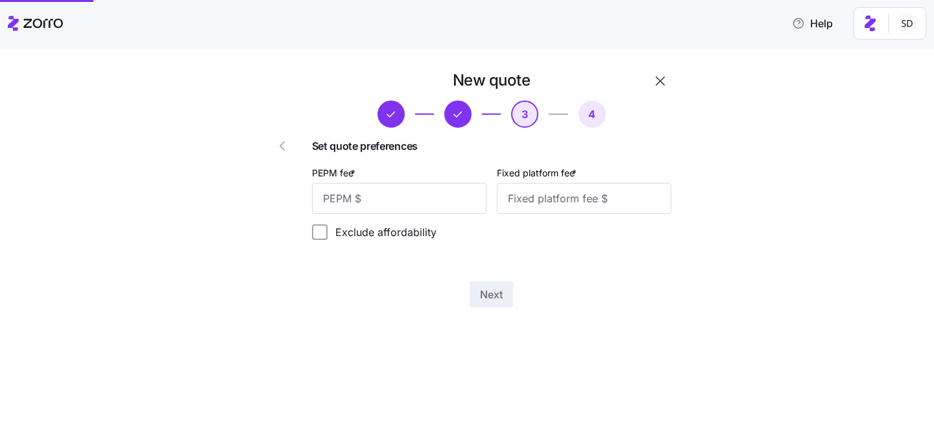
scroll to position [0, 0]
click at [433, 197] on input "PEPM fee *" at bounding box center [399, 198] width 175 height 31
type input "65"
click at [566, 175] on label "Fixed platform fee *" at bounding box center [538, 173] width 82 height 14
click at [566, 183] on input "Fixed platform fee *" at bounding box center [584, 198] width 175 height 31
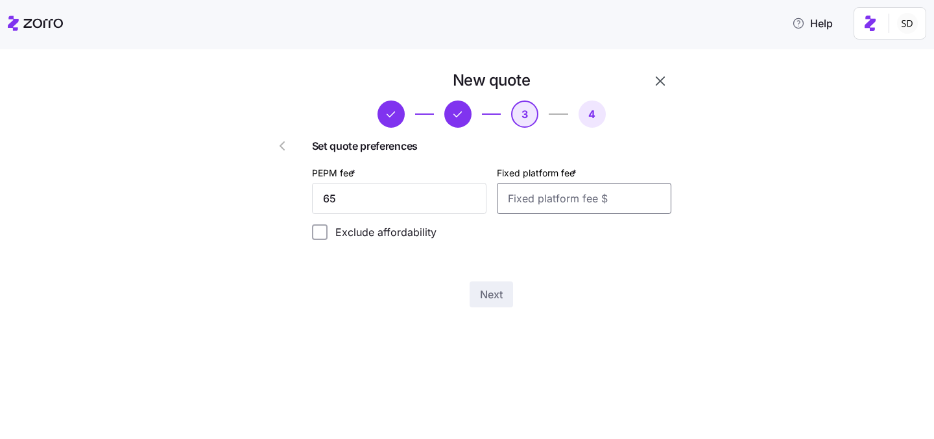
click at [564, 192] on input "Fixed platform fee *" at bounding box center [584, 198] width 175 height 31
type input "100"
click at [485, 293] on span "Next" at bounding box center [491, 295] width 23 height 16
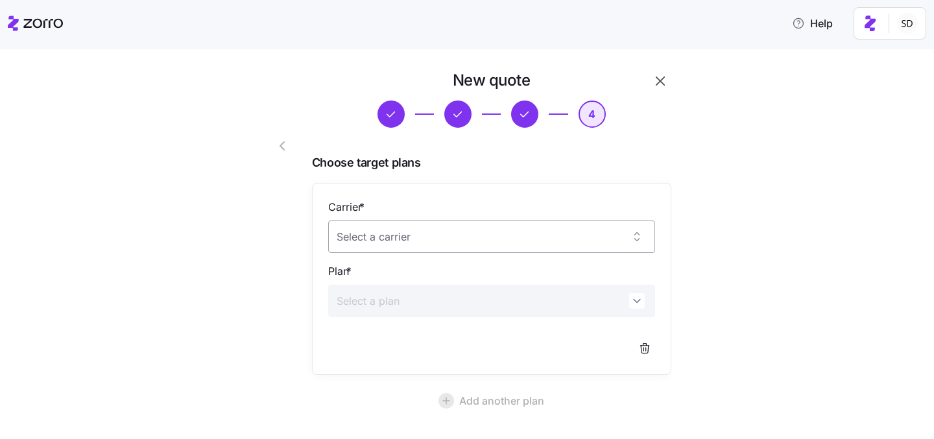
scroll to position [119, 0]
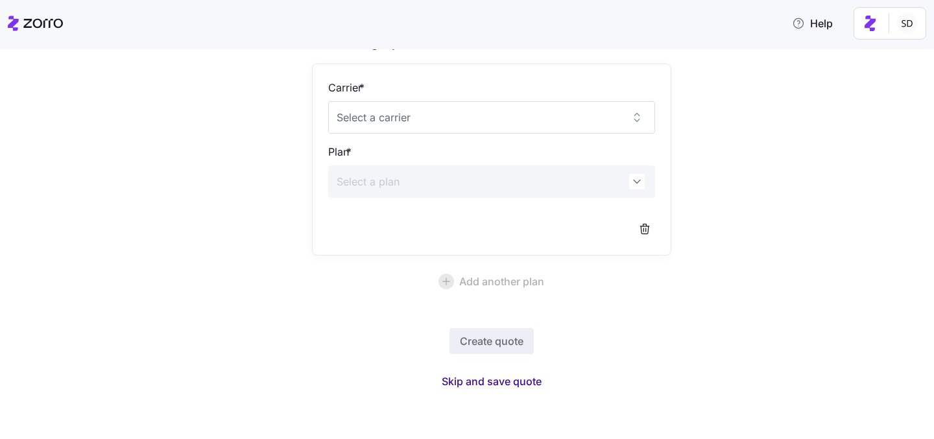
click at [492, 383] on span "Skip and save quote" at bounding box center [492, 382] width 100 height 16
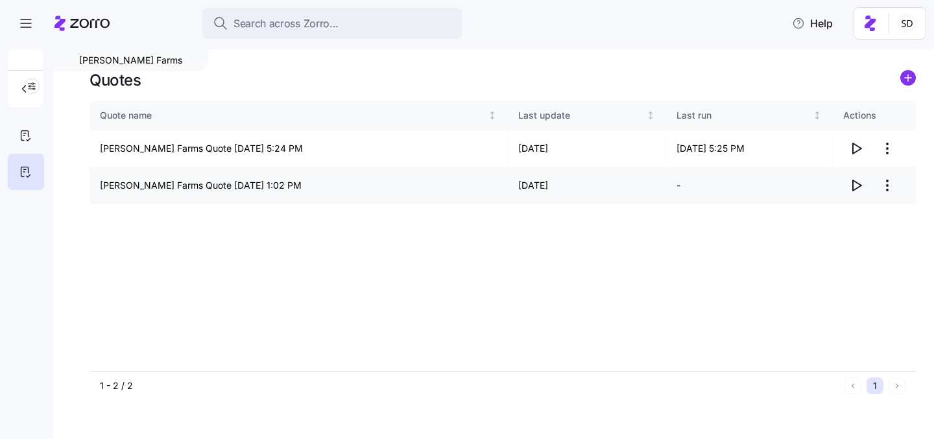
drag, startPoint x: 799, startPoint y: 63, endPoint x: 856, endPoint y: 188, distance: 137.9
click at [856, 188] on icon "button" at bounding box center [857, 186] width 16 height 16
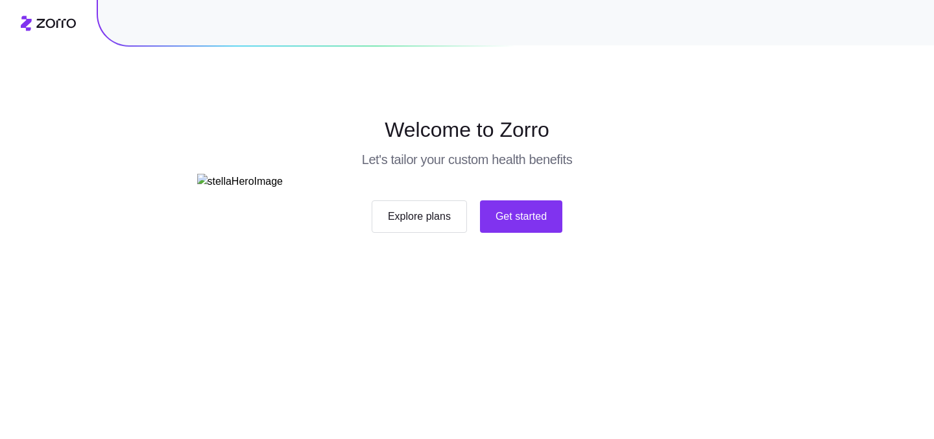
scroll to position [121, 0]
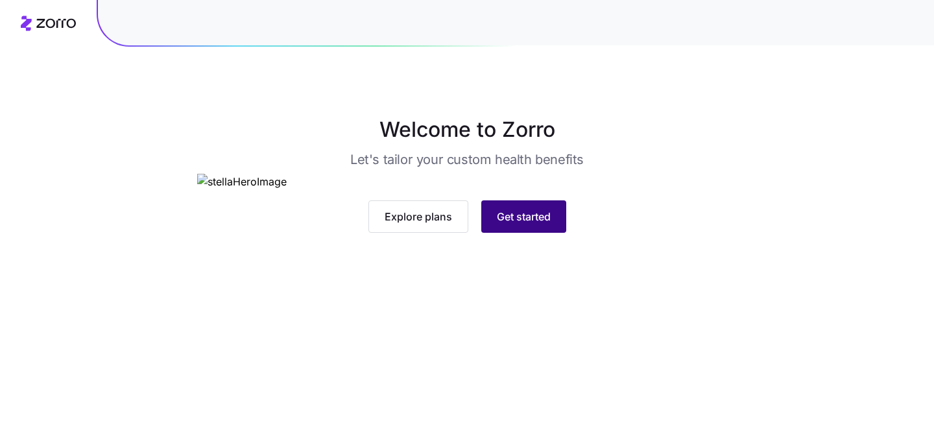
click at [498, 224] on span "Get started" at bounding box center [524, 217] width 54 height 16
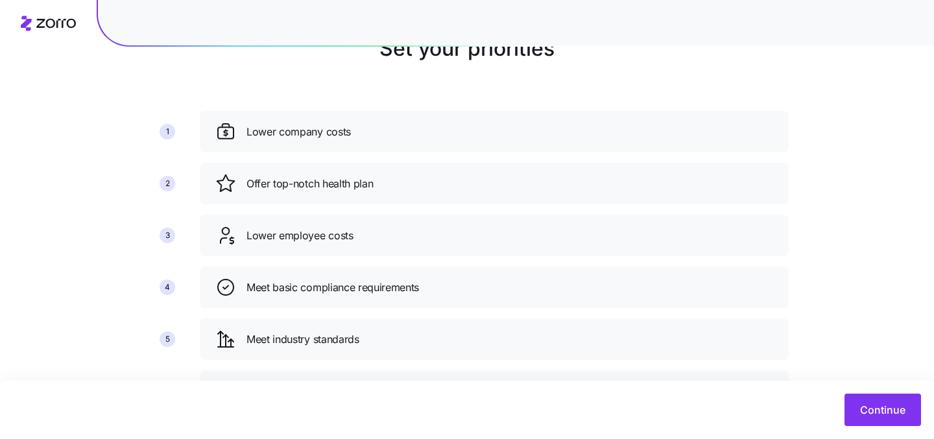
scroll to position [147, 0]
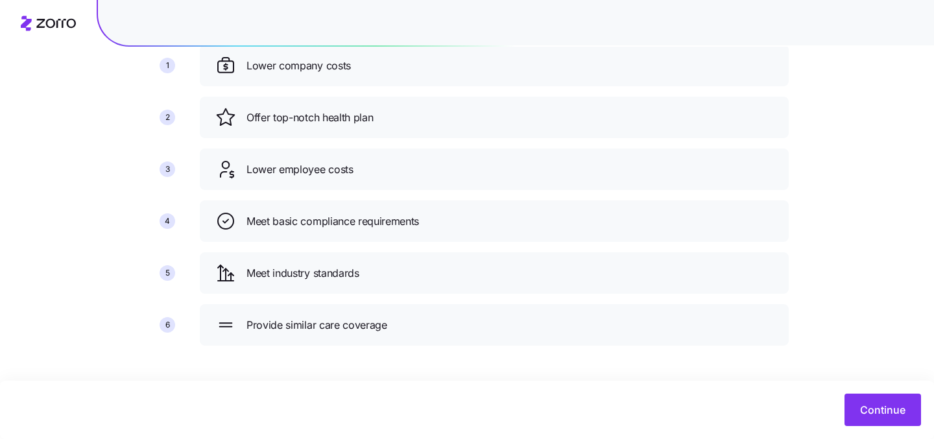
click at [881, 429] on div "Continue" at bounding box center [467, 410] width 934 height 58
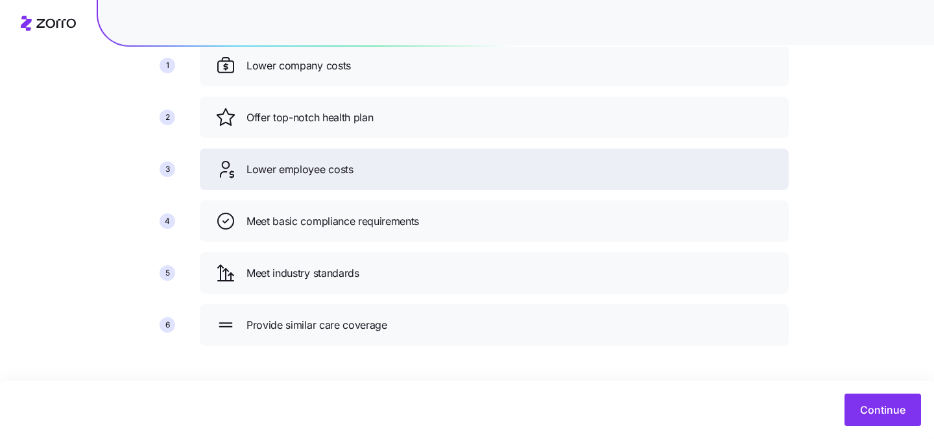
click at [513, 171] on div "Lower employee costs" at bounding box center [494, 169] width 558 height 21
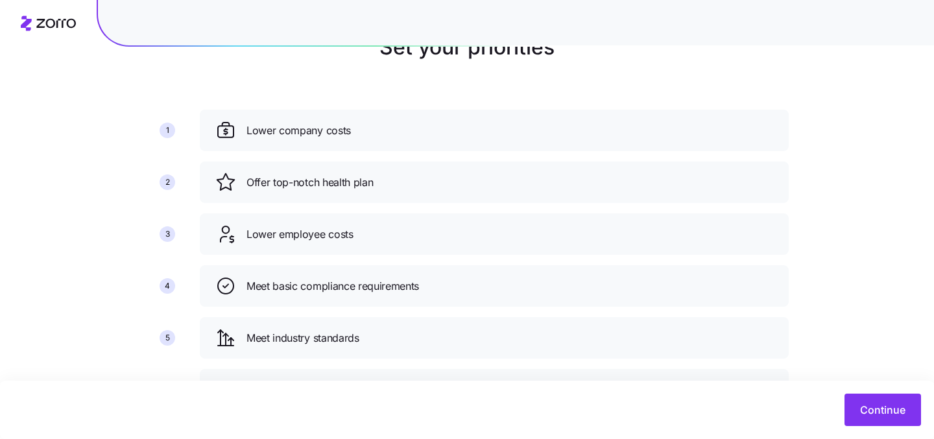
scroll to position [110, 0]
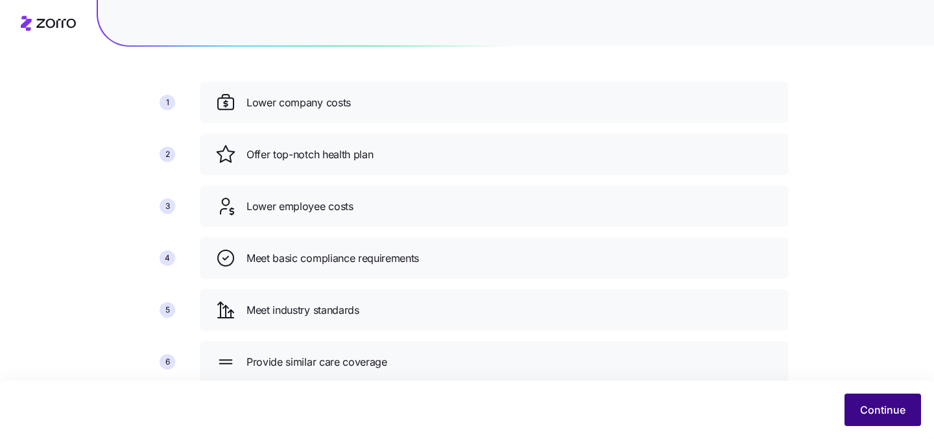
click at [865, 396] on button "Continue" at bounding box center [883, 410] width 77 height 32
click at [882, 415] on span "Continue" at bounding box center [882, 410] width 45 height 16
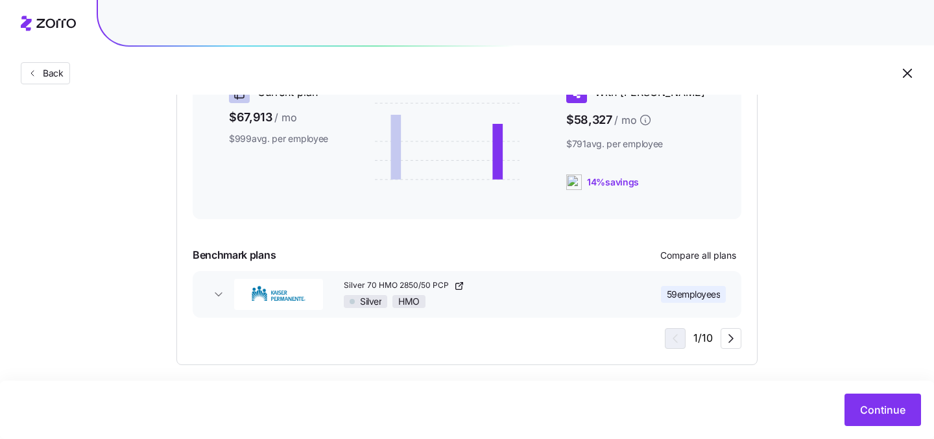
scroll to position [369, 0]
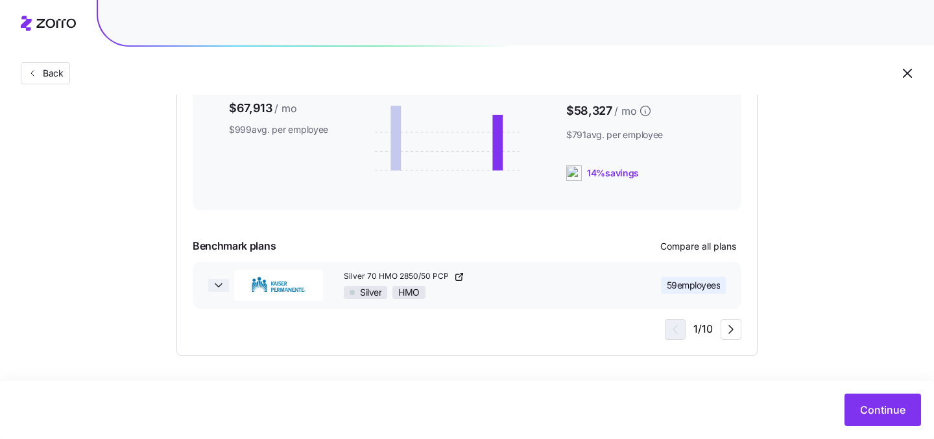
click at [217, 290] on icon "button" at bounding box center [218, 285] width 13 height 13
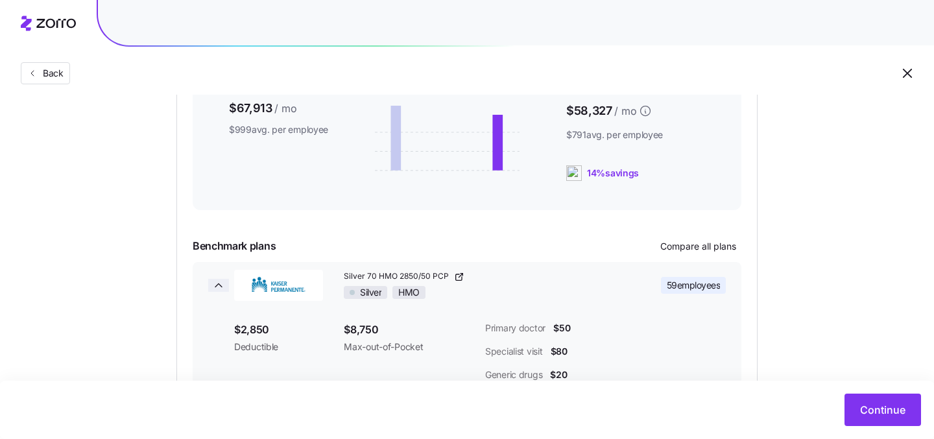
click at [217, 290] on icon "button" at bounding box center [218, 285] width 13 height 13
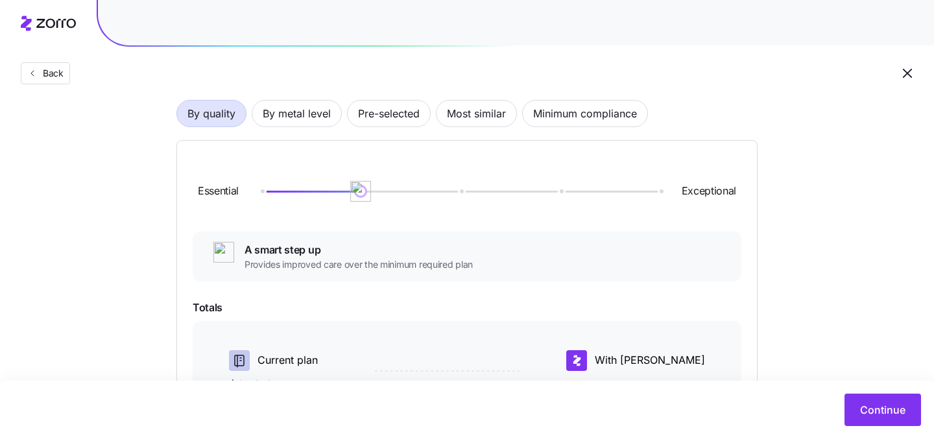
scroll to position [87, 0]
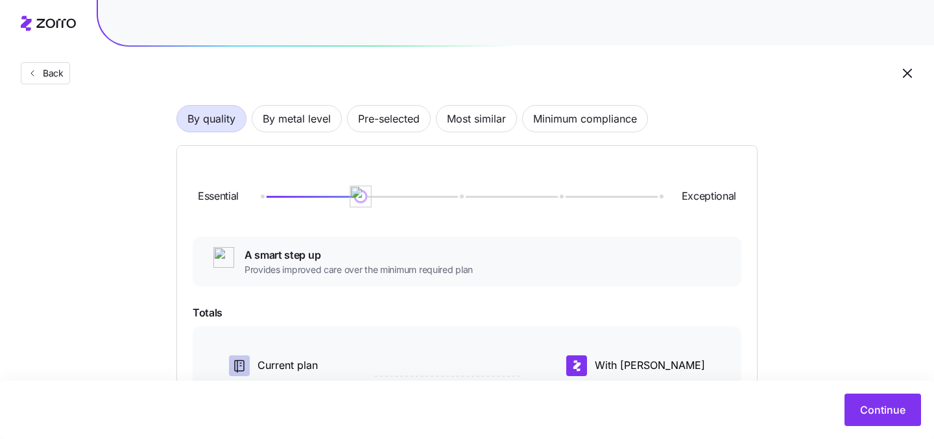
drag, startPoint x: 364, startPoint y: 191, endPoint x: 477, endPoint y: 190, distance: 113.5
click at [477, 191] on div "Essential Exceptional" at bounding box center [467, 197] width 549 height 70
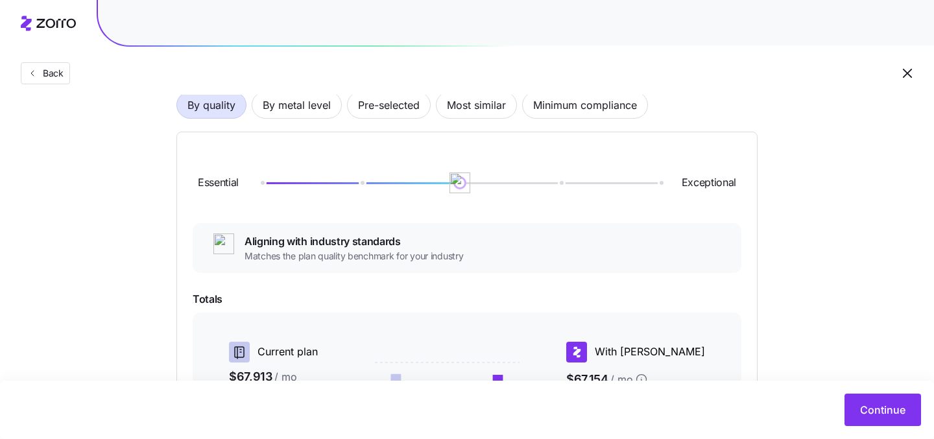
scroll to position [102, 0]
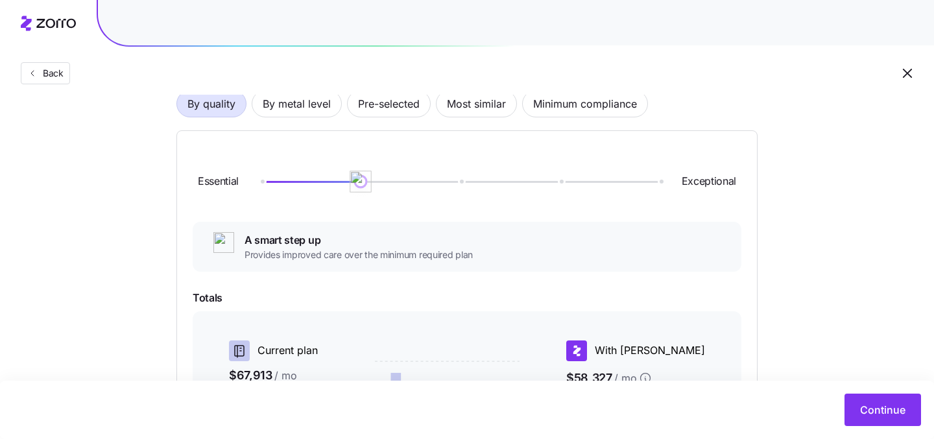
drag, startPoint x: 463, startPoint y: 178, endPoint x: 361, endPoint y: 178, distance: 101.2
click at [361, 178] on img at bounding box center [361, 182] width 22 height 22
click at [386, 114] on span "Pre-selected" at bounding box center [389, 104] width 62 height 26
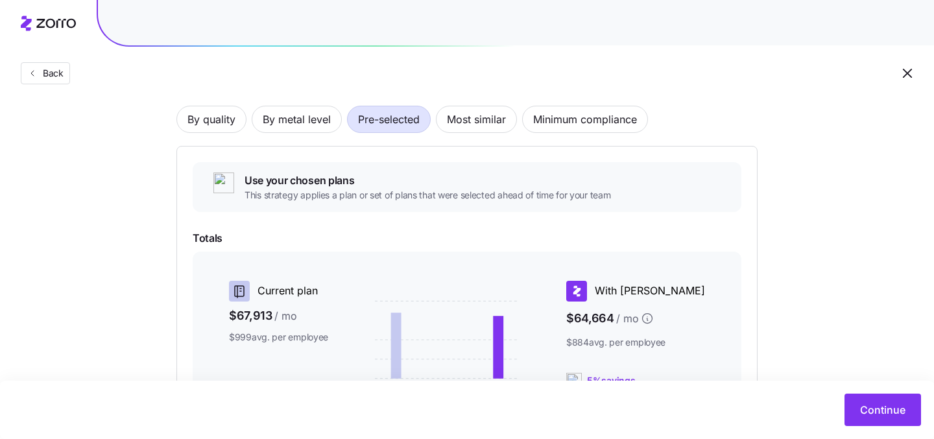
scroll to position [74, 0]
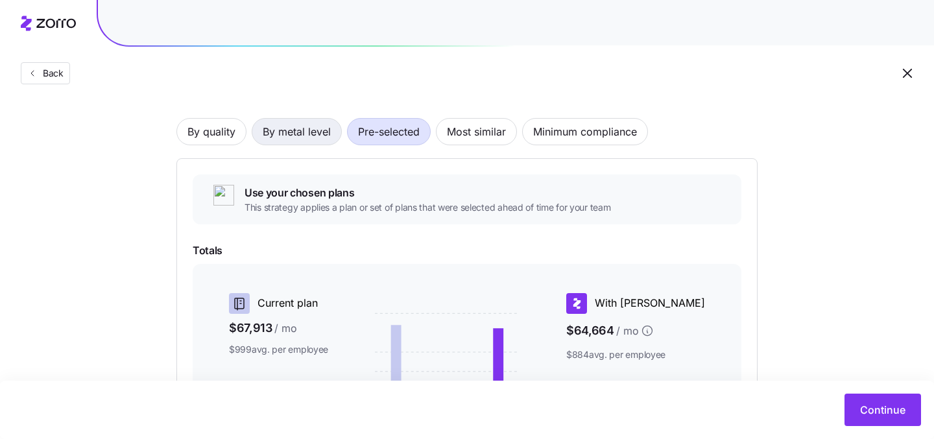
click at [295, 130] on span "By metal level" at bounding box center [297, 132] width 68 height 26
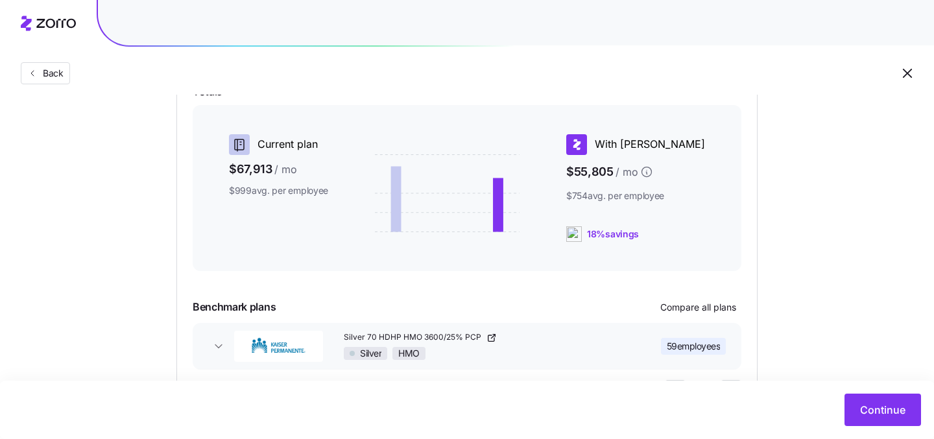
scroll to position [276, 0]
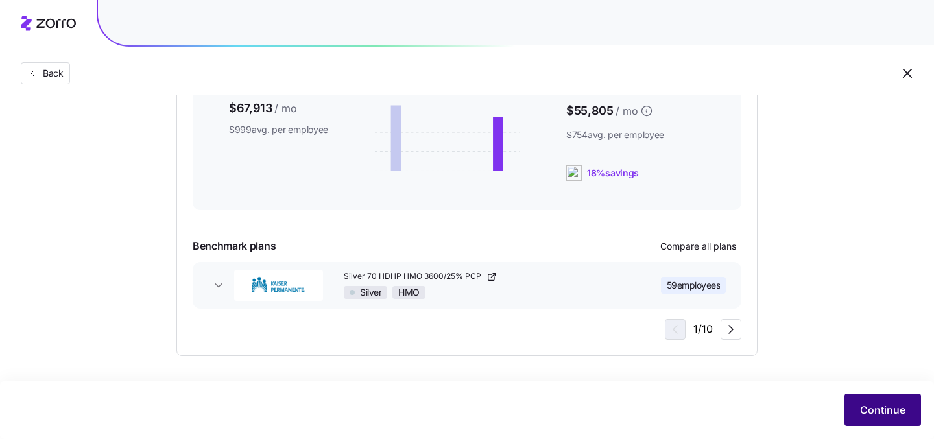
click at [869, 415] on span "Continue" at bounding box center [882, 410] width 45 height 16
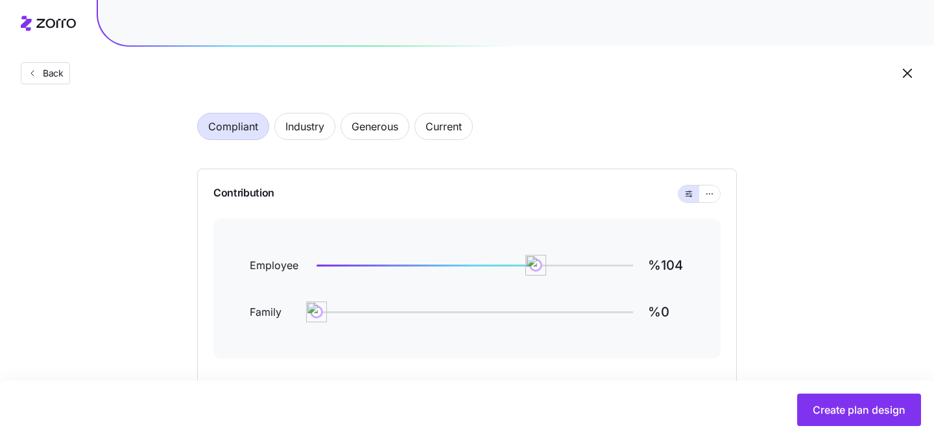
scroll to position [54, 0]
type input "%100"
drag, startPoint x: 540, startPoint y: 267, endPoint x: 528, endPoint y: 267, distance: 11.7
click at [528, 268] on img at bounding box center [528, 264] width 22 height 22
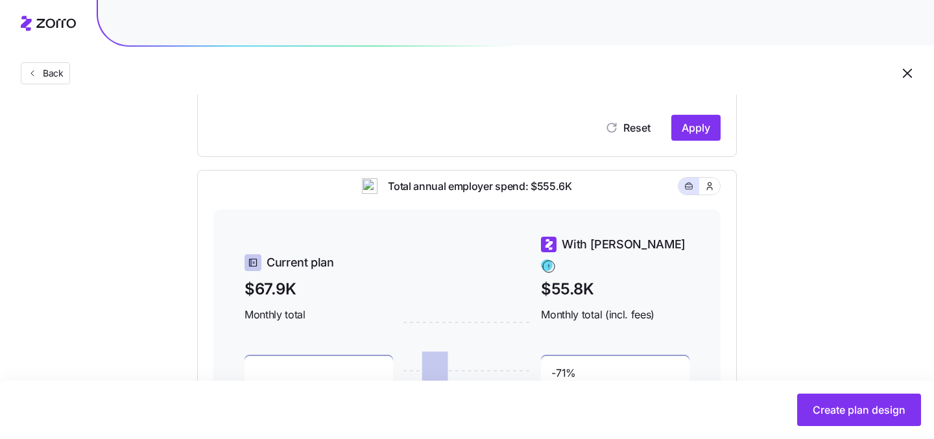
scroll to position [335, 0]
click at [699, 134] on button "Apply" at bounding box center [695, 127] width 49 height 26
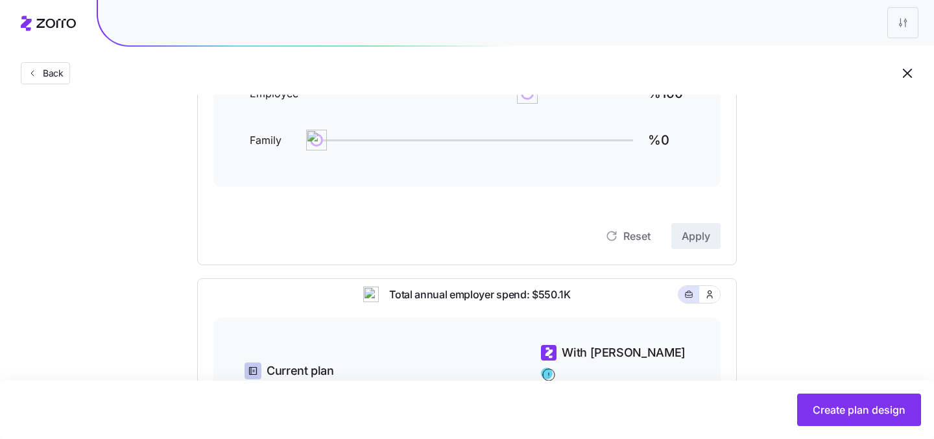
scroll to position [0, 0]
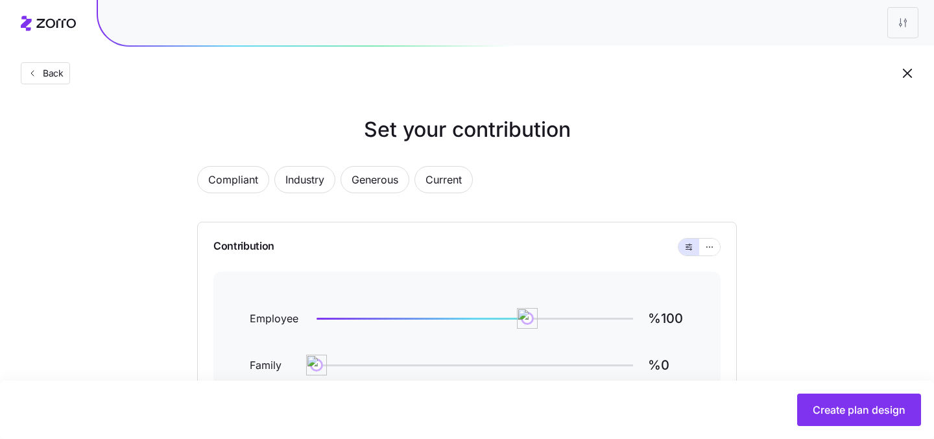
click at [906, 73] on icon "button" at bounding box center [907, 73] width 9 height 9
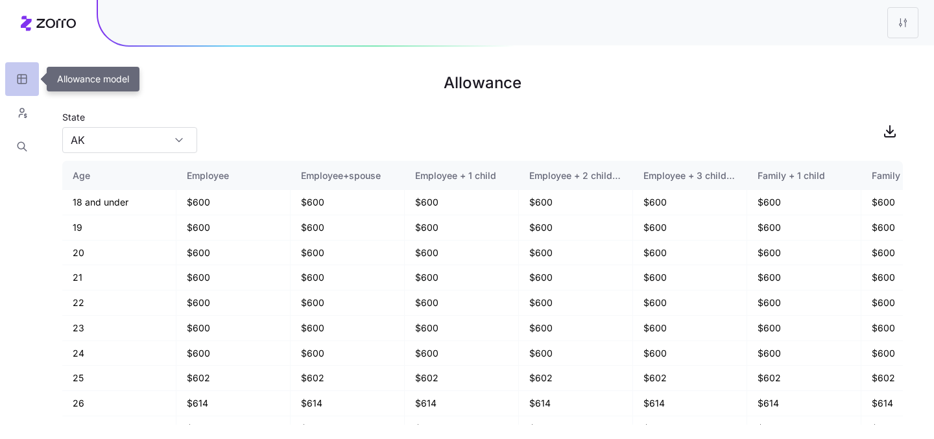
click at [27, 78] on button "button" at bounding box center [22, 79] width 34 height 34
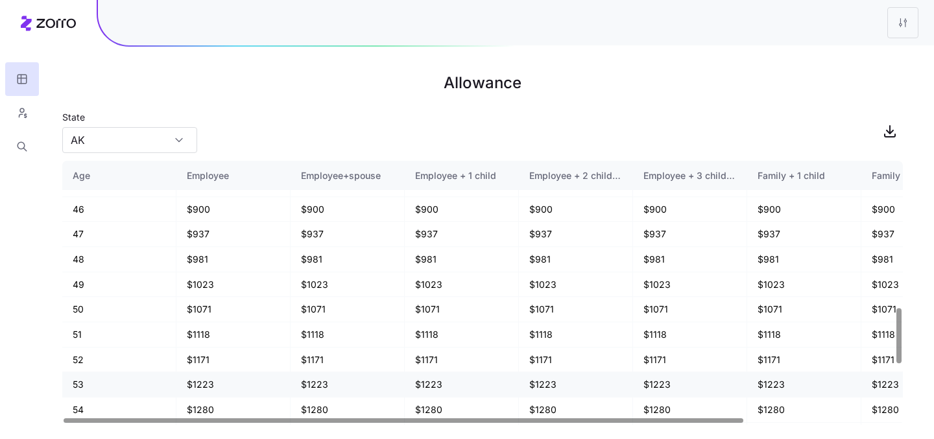
scroll to position [945, 0]
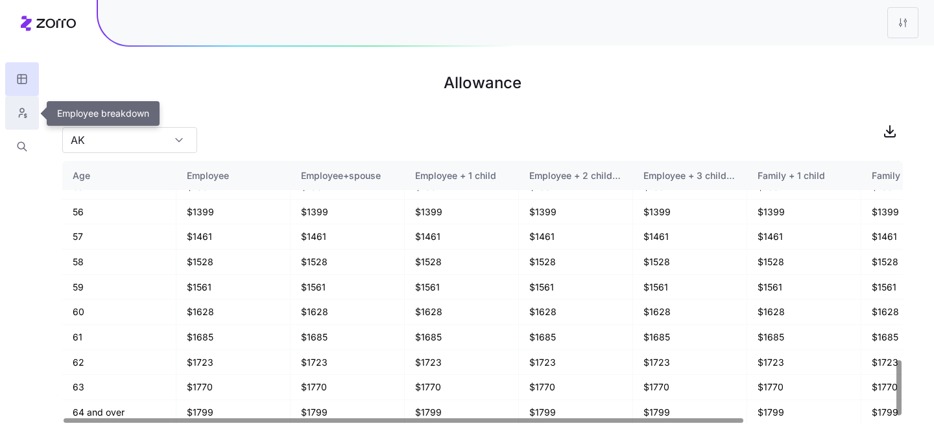
click at [25, 104] on button "button" at bounding box center [22, 113] width 34 height 34
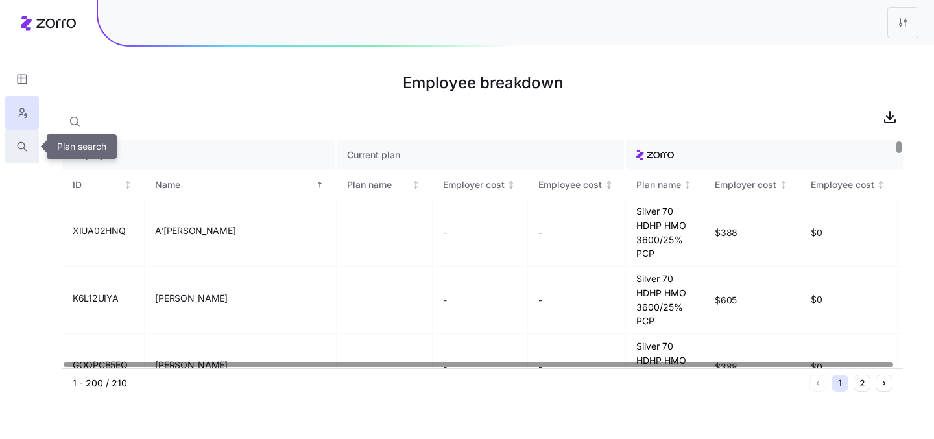
click at [27, 149] on icon "button" at bounding box center [22, 146] width 12 height 13
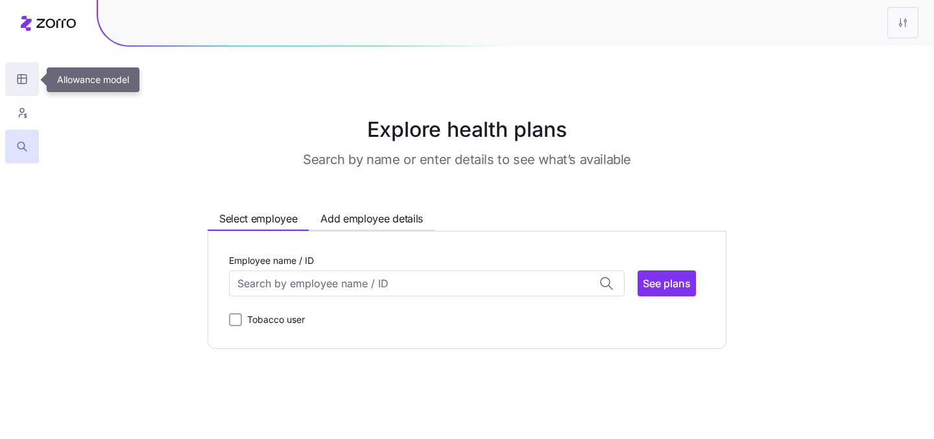
click at [24, 77] on icon "button" at bounding box center [22, 79] width 12 height 13
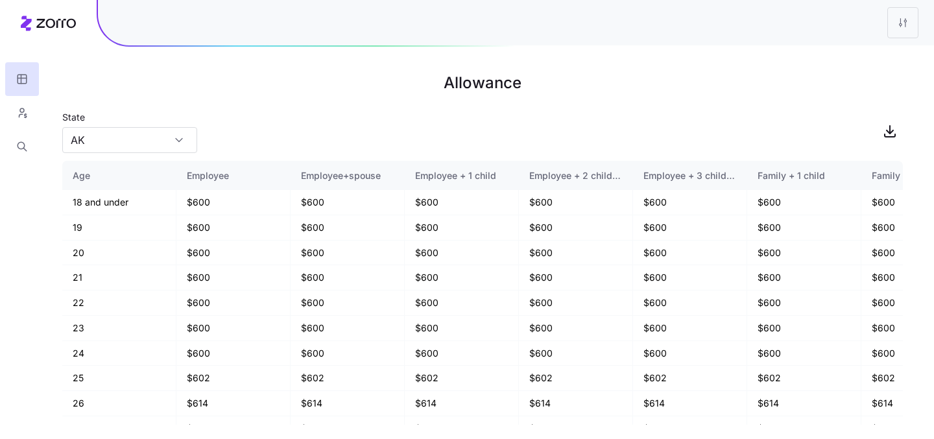
click at [916, 25] on html "Allowance State AK Age Employee Employee+spouse Employee + 1 child Employee + 2…" at bounding box center [467, 219] width 934 height 439
click at [847, 56] on div "Edit plan design" at bounding box center [825, 57] width 68 height 14
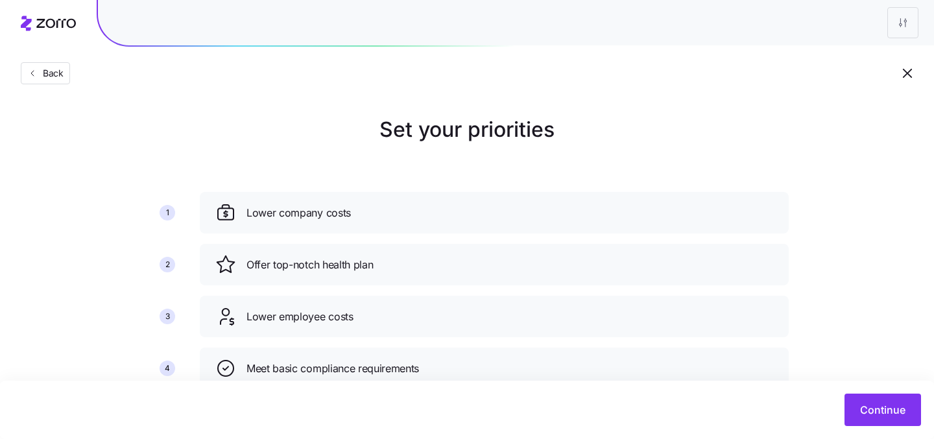
click at [46, 17] on icon at bounding box center [48, 24] width 55 height 16
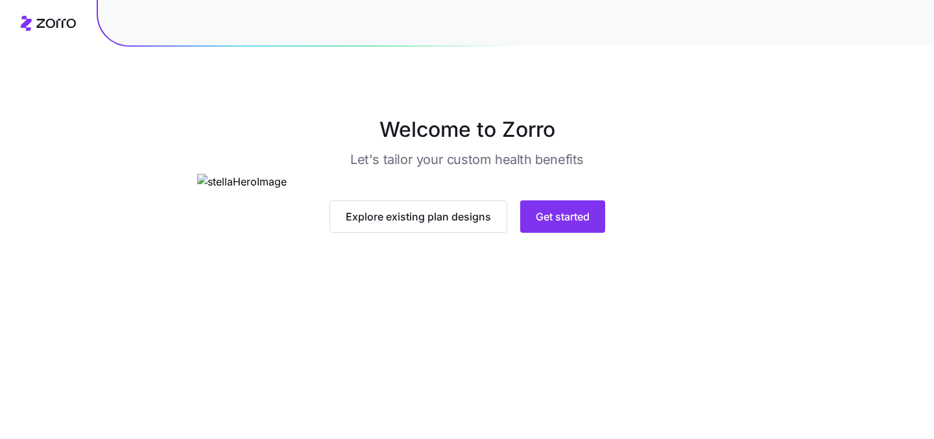
scroll to position [121, 0]
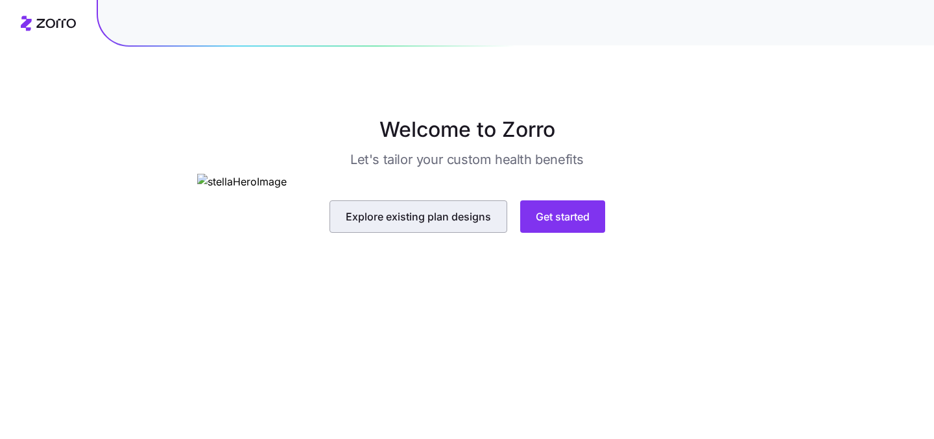
click at [393, 224] on span "Explore existing plan designs" at bounding box center [418, 217] width 145 height 16
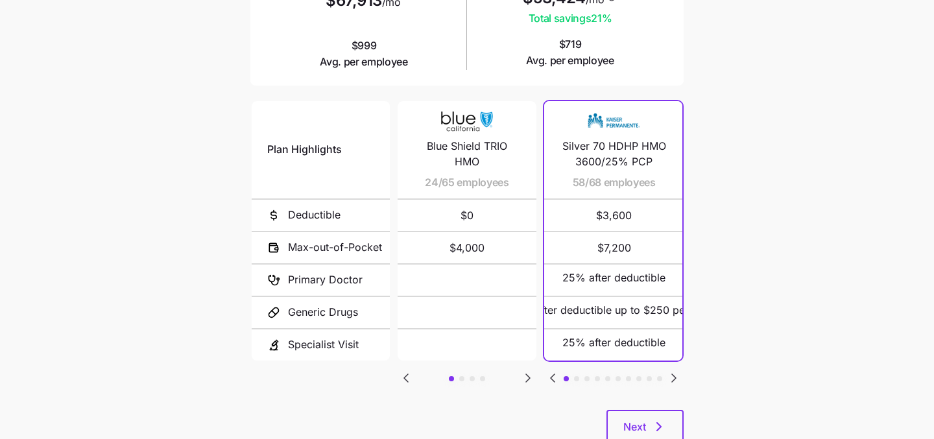
scroll to position [269, 0]
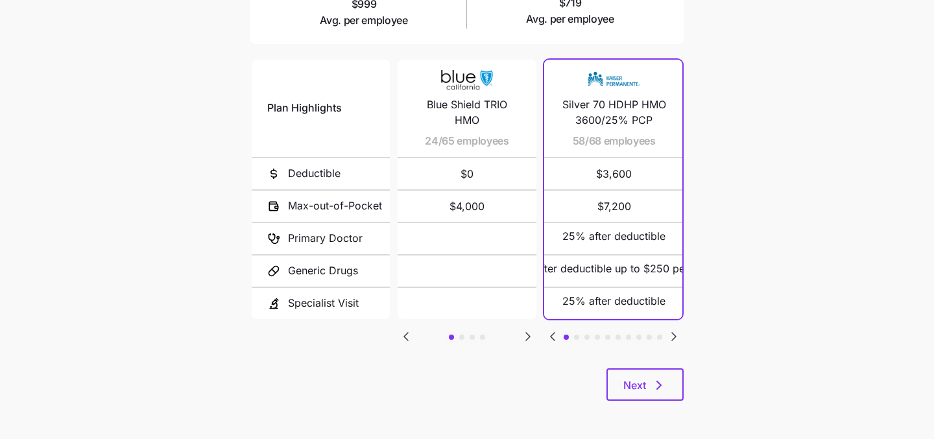
click at [675, 333] on icon "Go to next slide" at bounding box center [674, 337] width 4 height 8
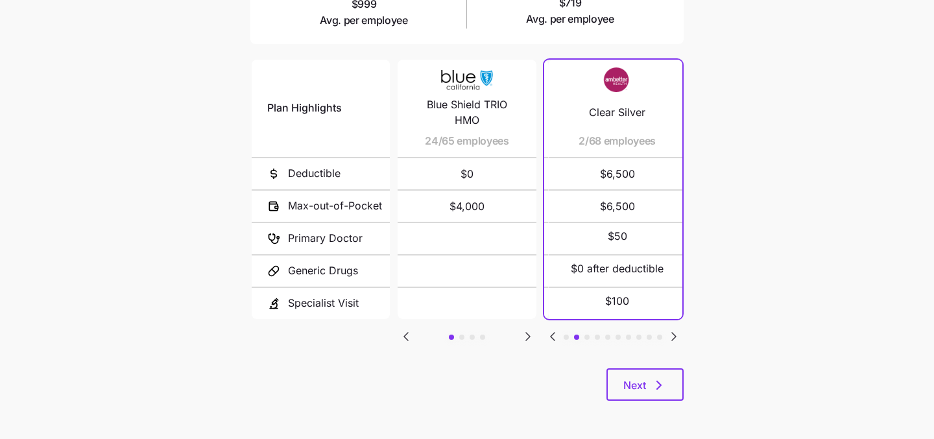
click at [675, 333] on icon "Go to next slide" at bounding box center [674, 337] width 4 height 8
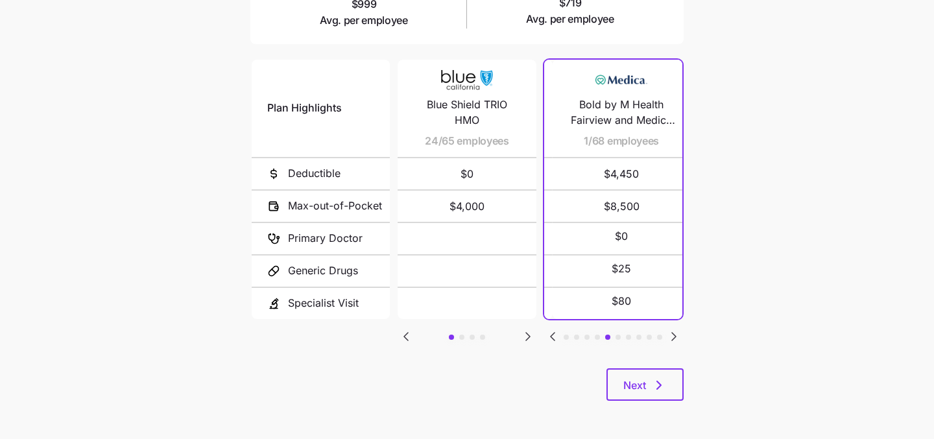
click at [675, 333] on icon "Go to next slide" at bounding box center [674, 337] width 4 height 8
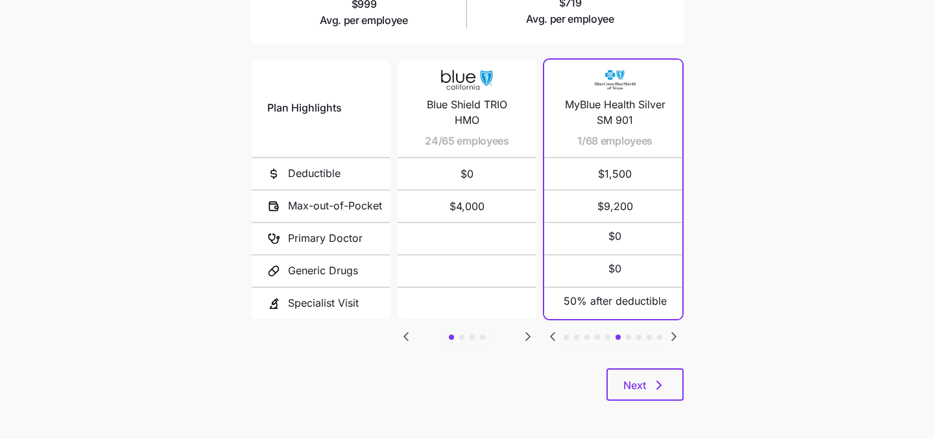
click at [553, 333] on icon "Go to previous slide" at bounding box center [553, 337] width 4 height 8
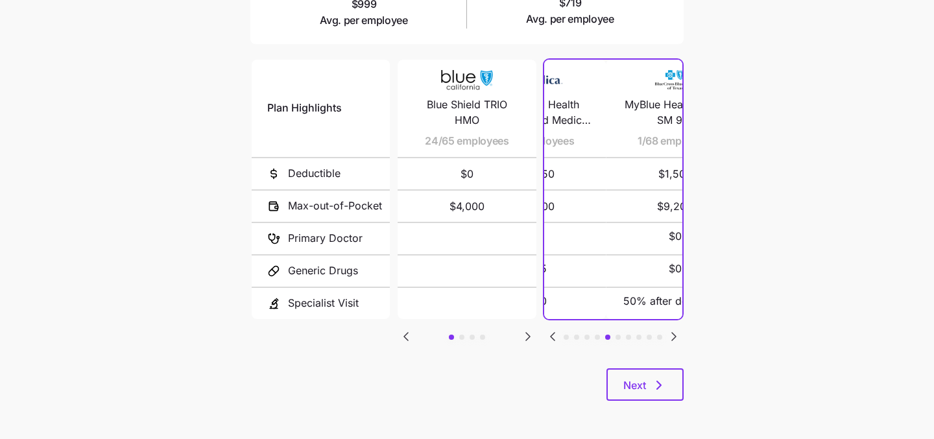
click at [553, 333] on icon "Go to previous slide" at bounding box center [553, 337] width 4 height 8
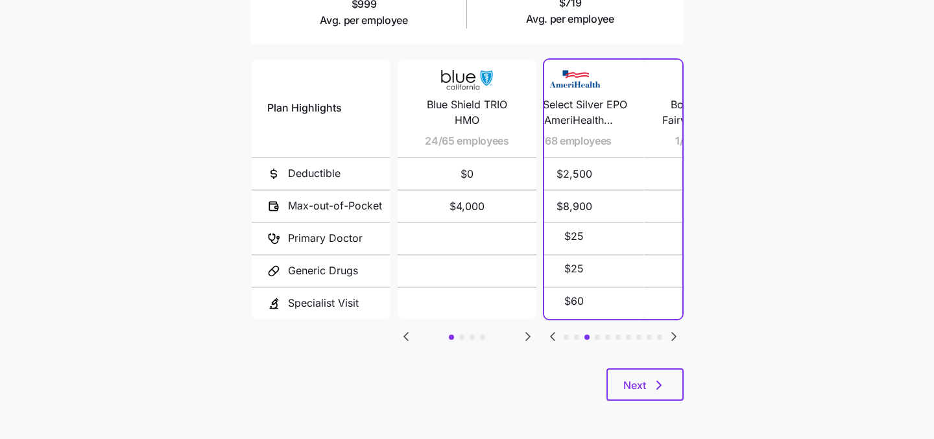
click at [553, 333] on icon "Go to previous slide" at bounding box center [553, 337] width 4 height 8
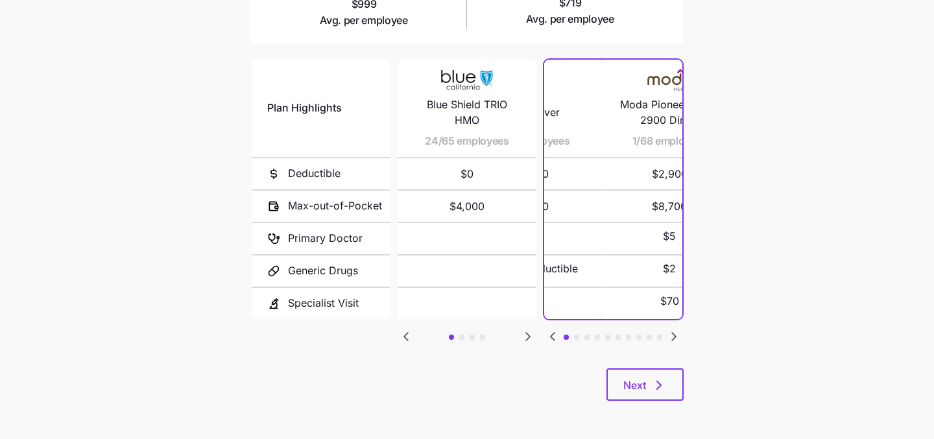
click at [553, 333] on icon "Go to previous slide" at bounding box center [553, 337] width 4 height 8
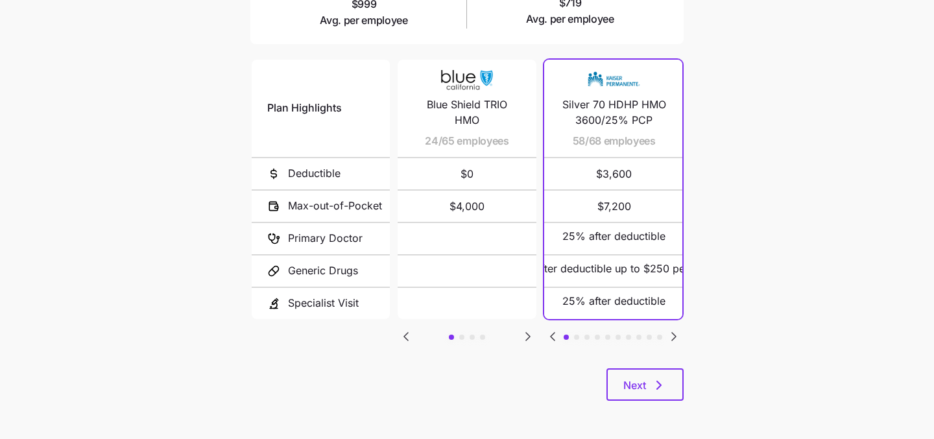
click at [526, 333] on icon "Go to next slide" at bounding box center [528, 337] width 4 height 8
click at [404, 332] on icon "Go to previous slide" at bounding box center [406, 337] width 16 height 16
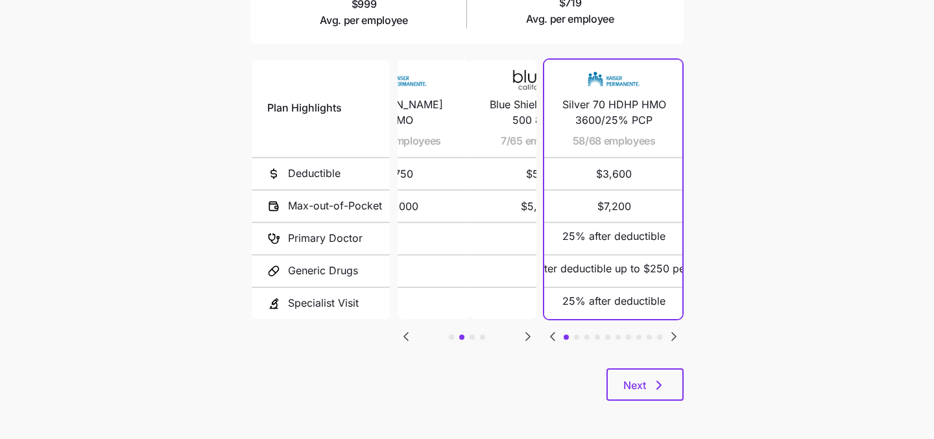
click at [404, 332] on icon "Go to previous slide" at bounding box center [406, 337] width 16 height 16
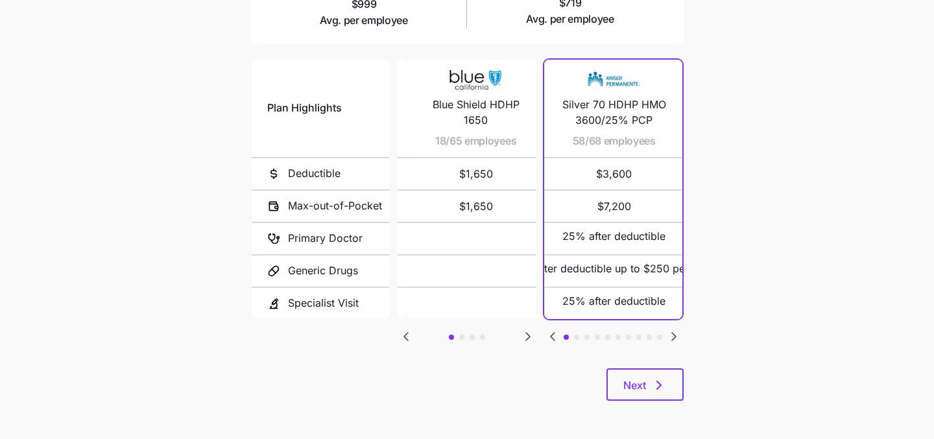
click at [404, 332] on icon "Go to previous slide" at bounding box center [406, 337] width 16 height 16
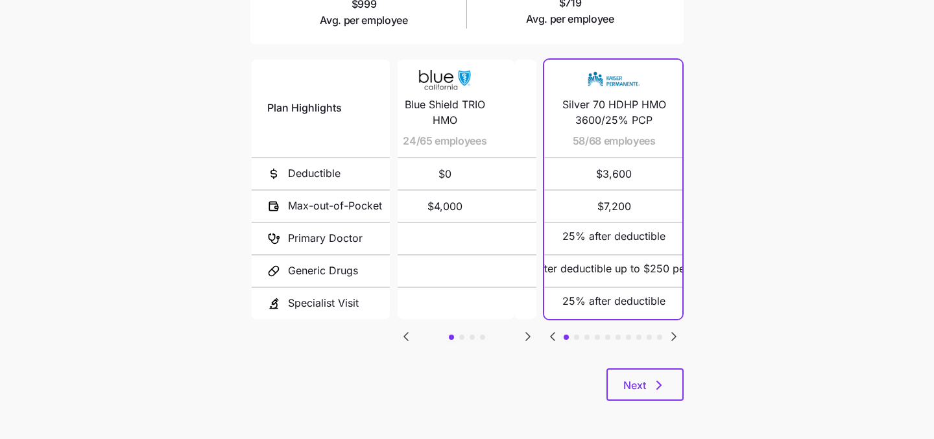
click at [404, 332] on icon "Go to previous slide" at bounding box center [406, 337] width 16 height 16
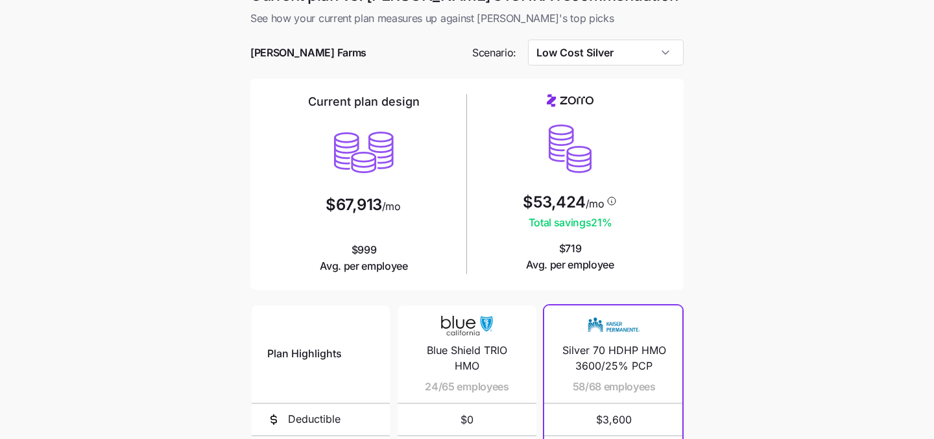
scroll to position [0, 0]
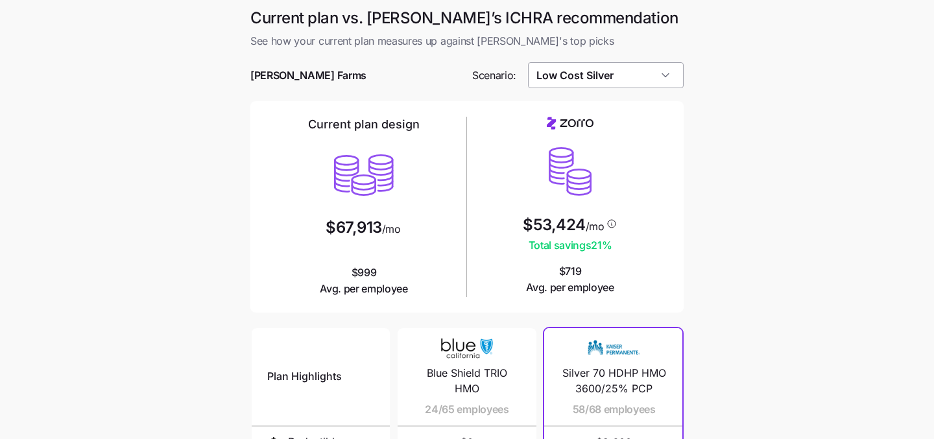
click at [607, 75] on input "Low Cost Silver" at bounding box center [606, 75] width 156 height 26
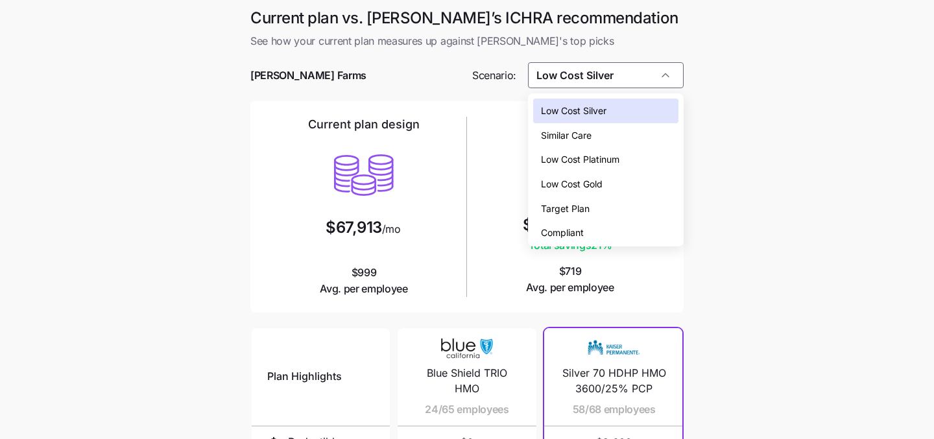
click at [596, 130] on div "Similar Care" at bounding box center [606, 135] width 146 height 25
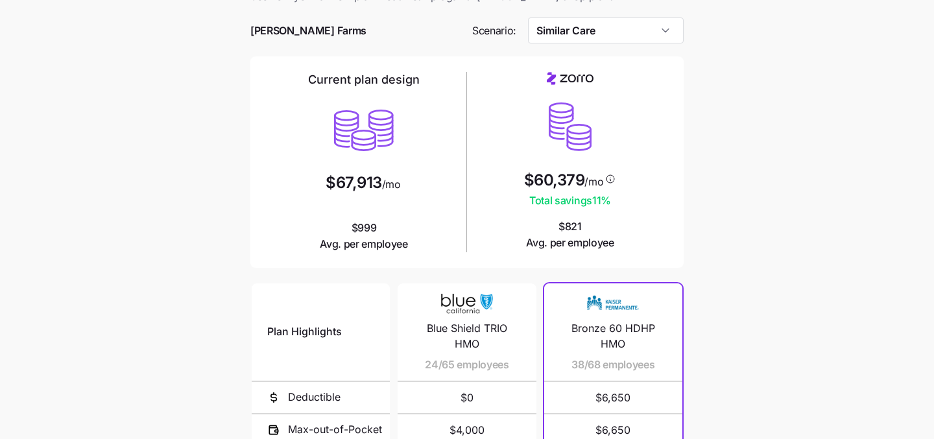
scroll to position [45, 0]
click at [640, 22] on input "Similar Care" at bounding box center [606, 30] width 156 height 26
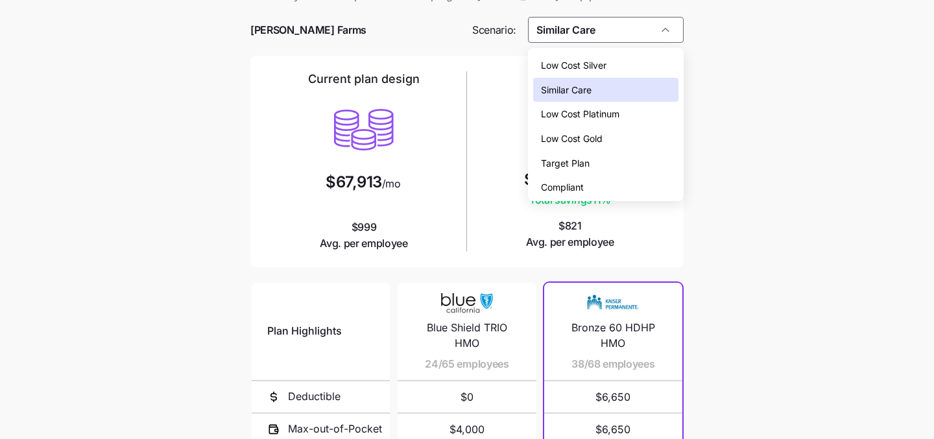
click at [641, 141] on div "Low Cost Gold" at bounding box center [606, 139] width 146 height 25
type input "Low Cost Gold"
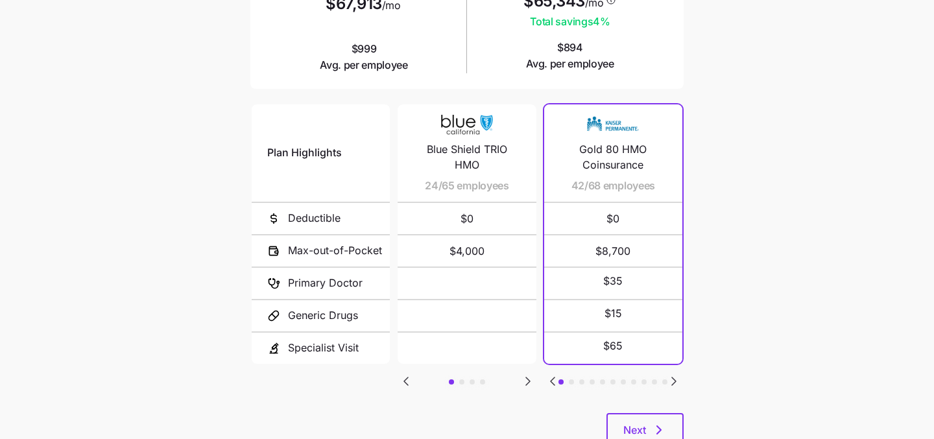
scroll to position [0, 0]
